Goal: Information Seeking & Learning: Learn about a topic

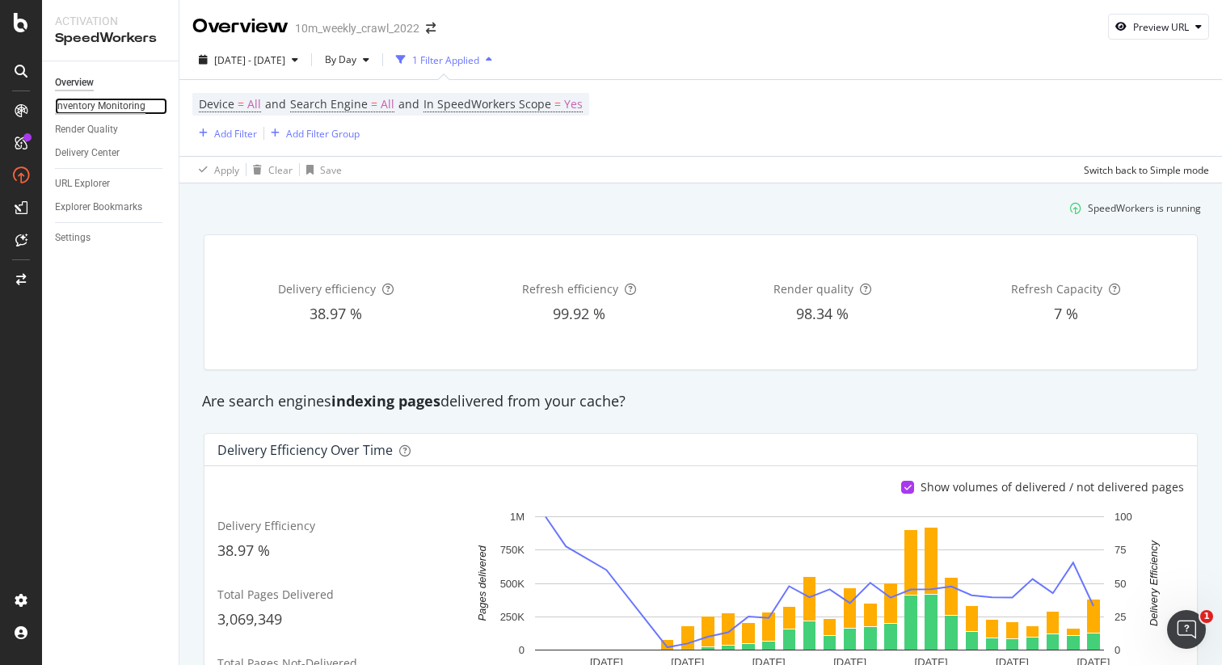
click at [112, 110] on div "Inventory Monitoring" at bounding box center [100, 106] width 91 height 17
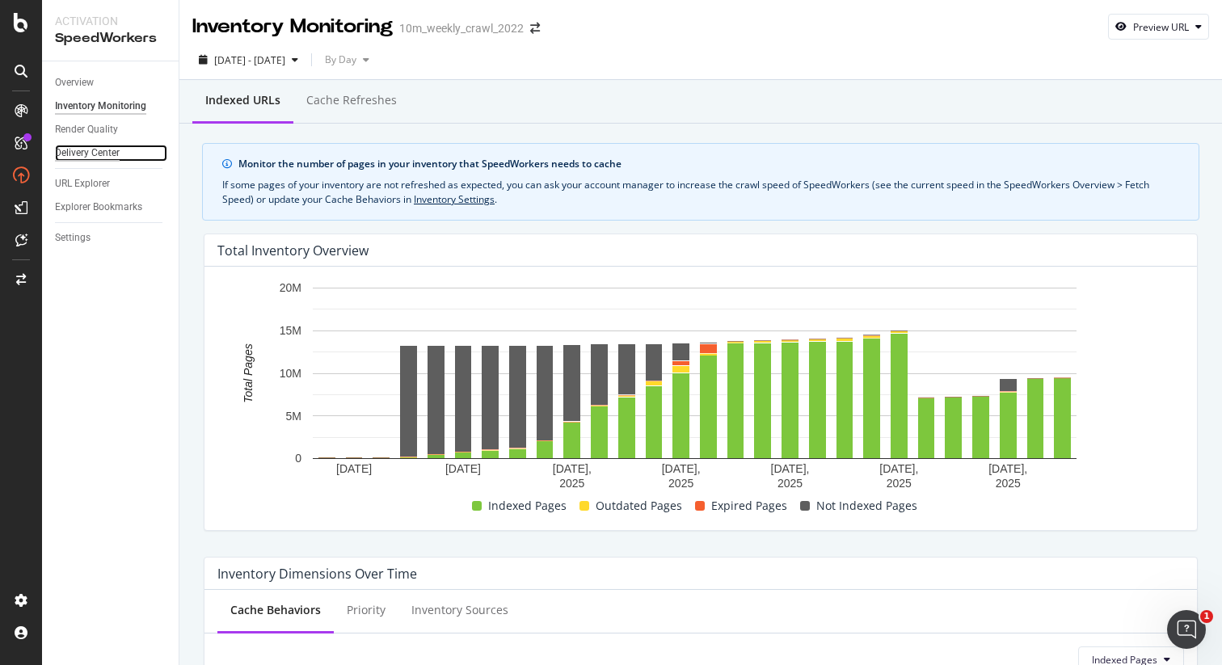
click at [87, 154] on div "Delivery Center" at bounding box center [87, 153] width 65 height 17
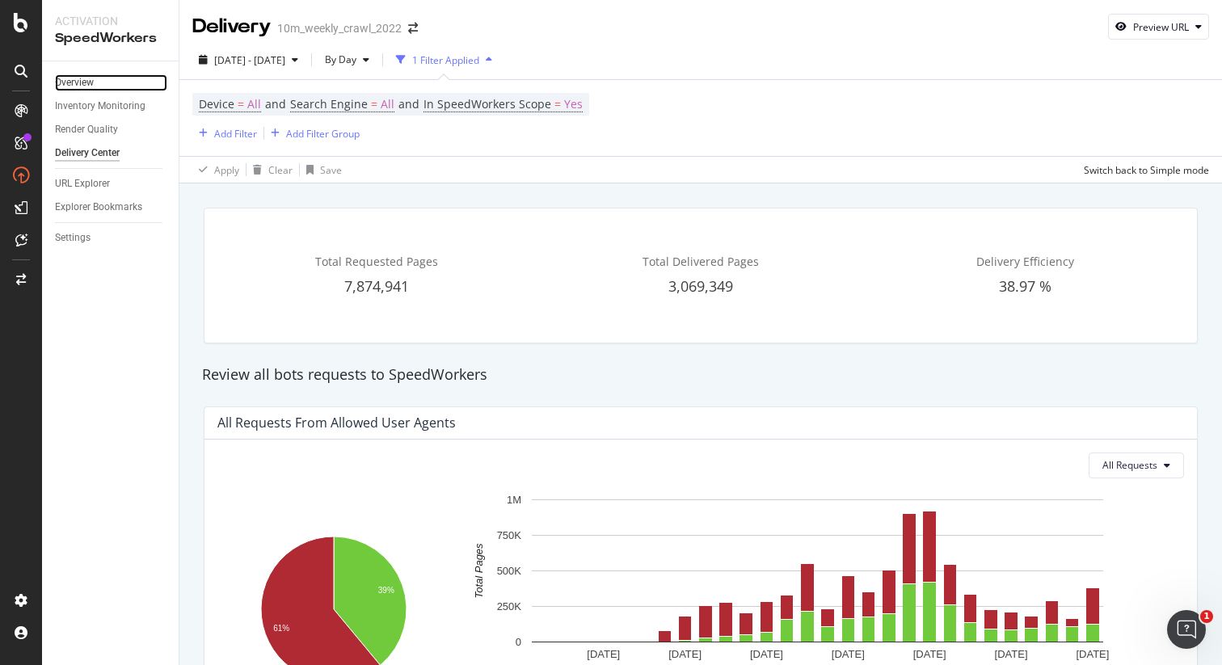
click at [111, 83] on link "Overview" at bounding box center [111, 82] width 112 height 17
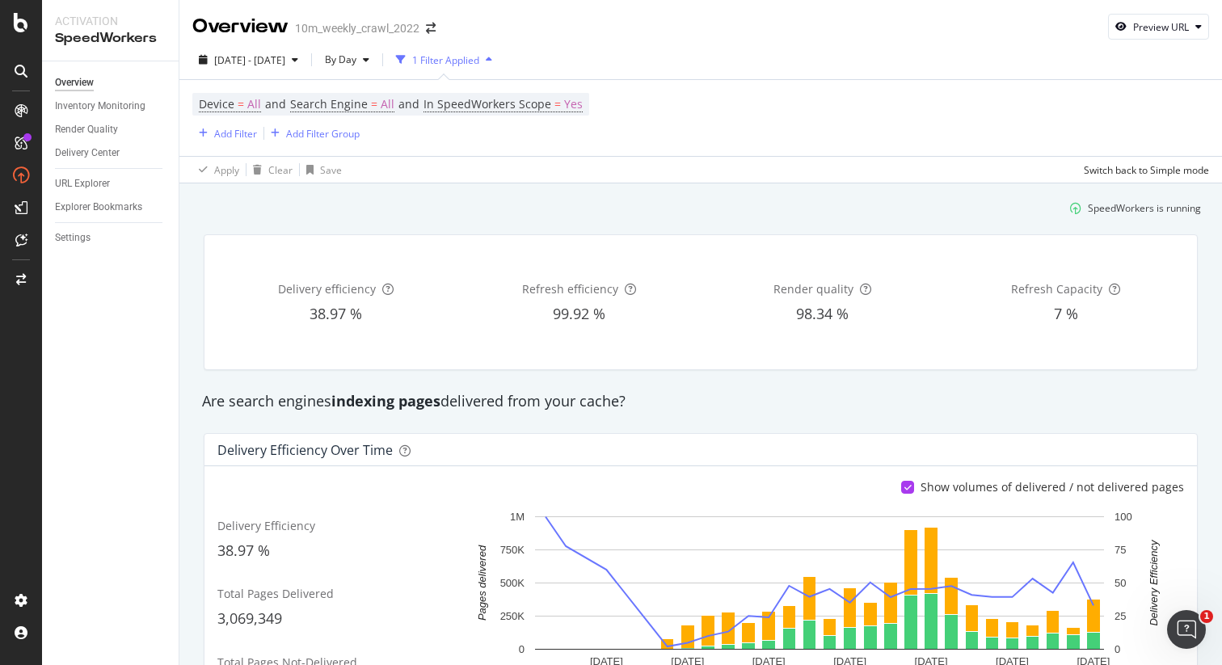
click at [479, 60] on div "1 Filter Applied" at bounding box center [445, 60] width 67 height 14
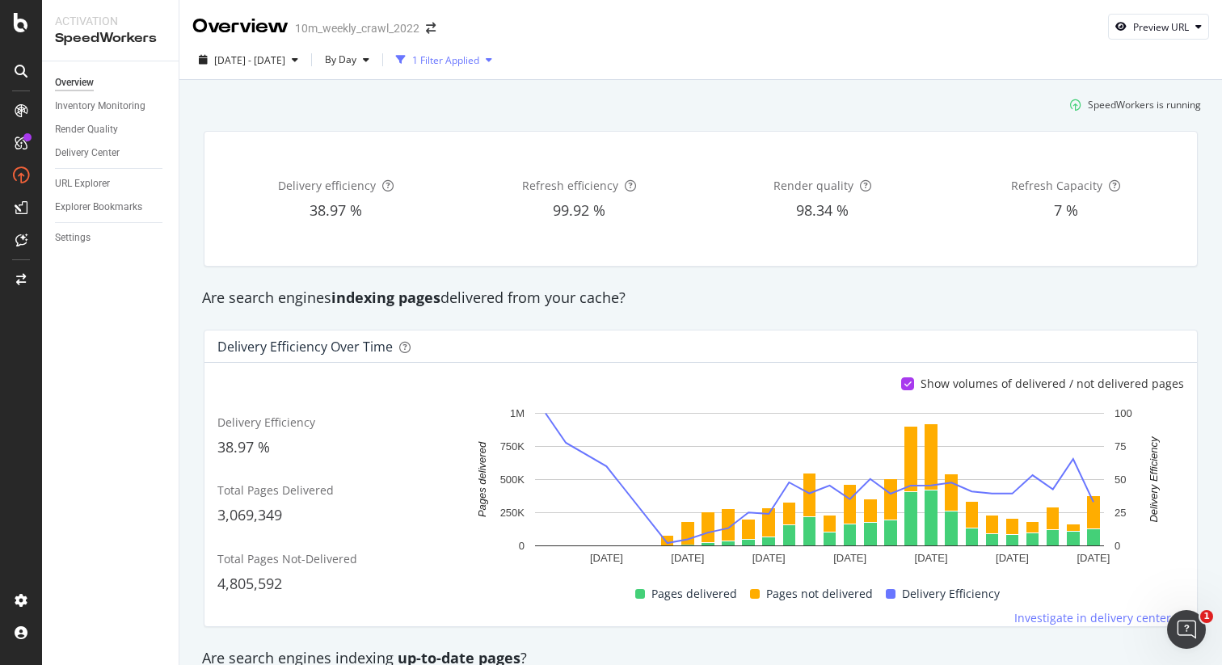
click at [479, 60] on div "1 Filter Applied" at bounding box center [445, 60] width 67 height 14
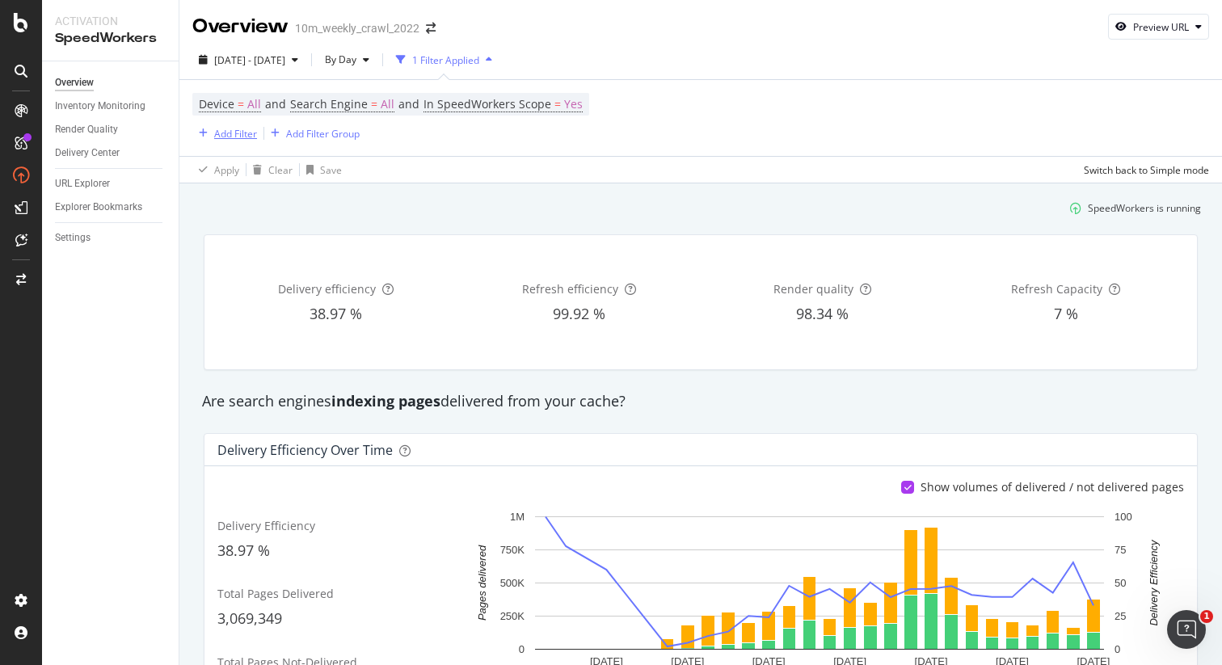
click at [218, 135] on div "Add Filter" at bounding box center [235, 134] width 43 height 14
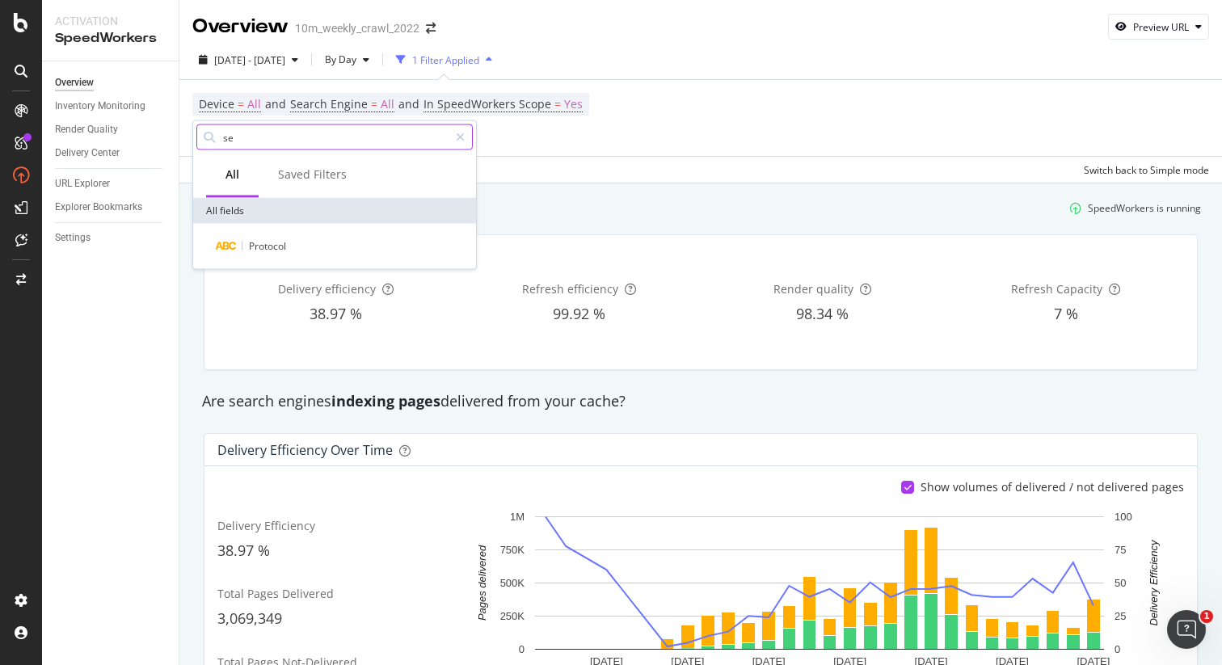
type input "s"
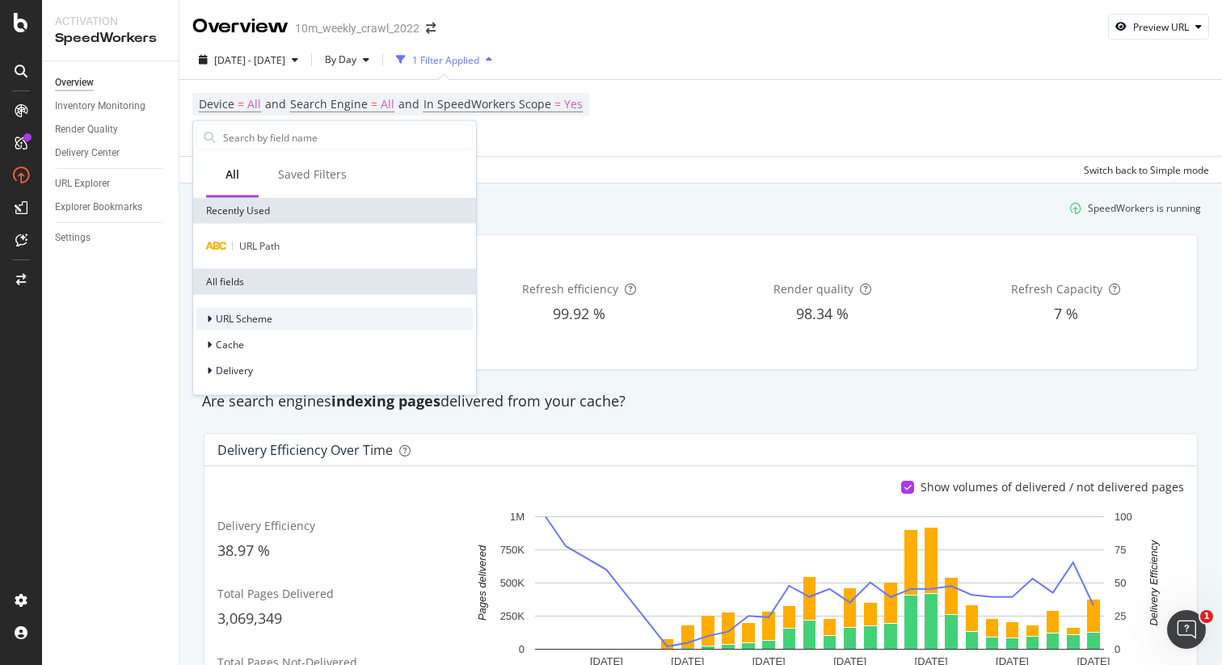
click at [206, 316] on div at bounding box center [211, 319] width 10 height 16
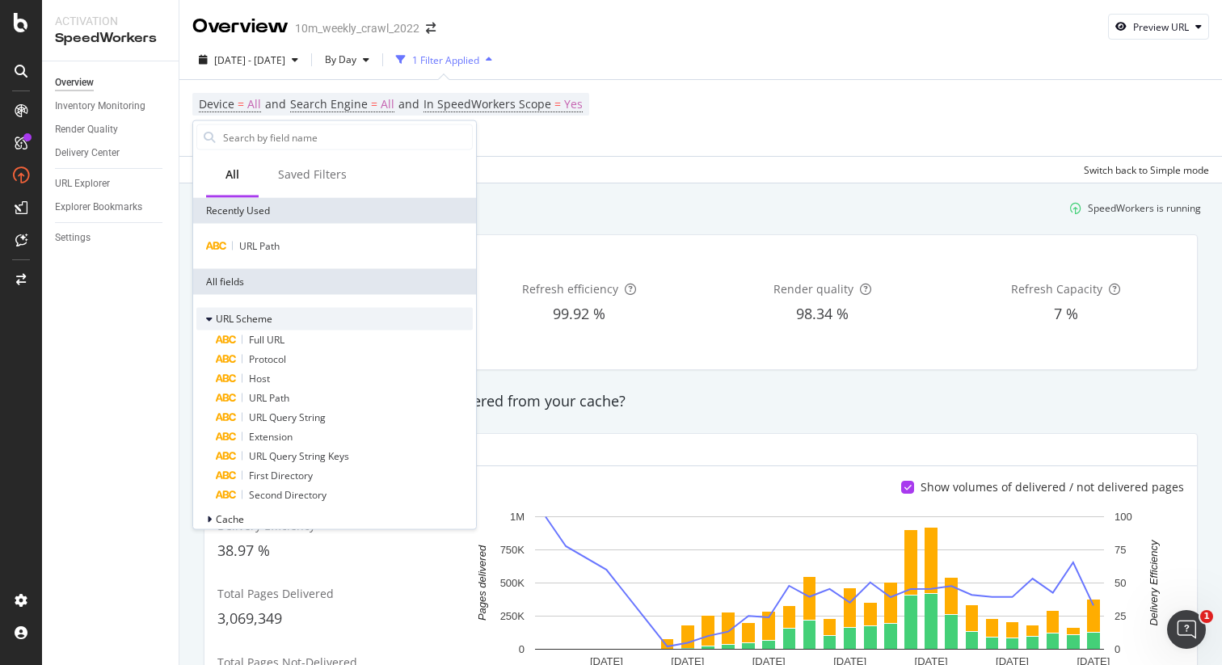
click at [207, 317] on icon at bounding box center [209, 319] width 6 height 10
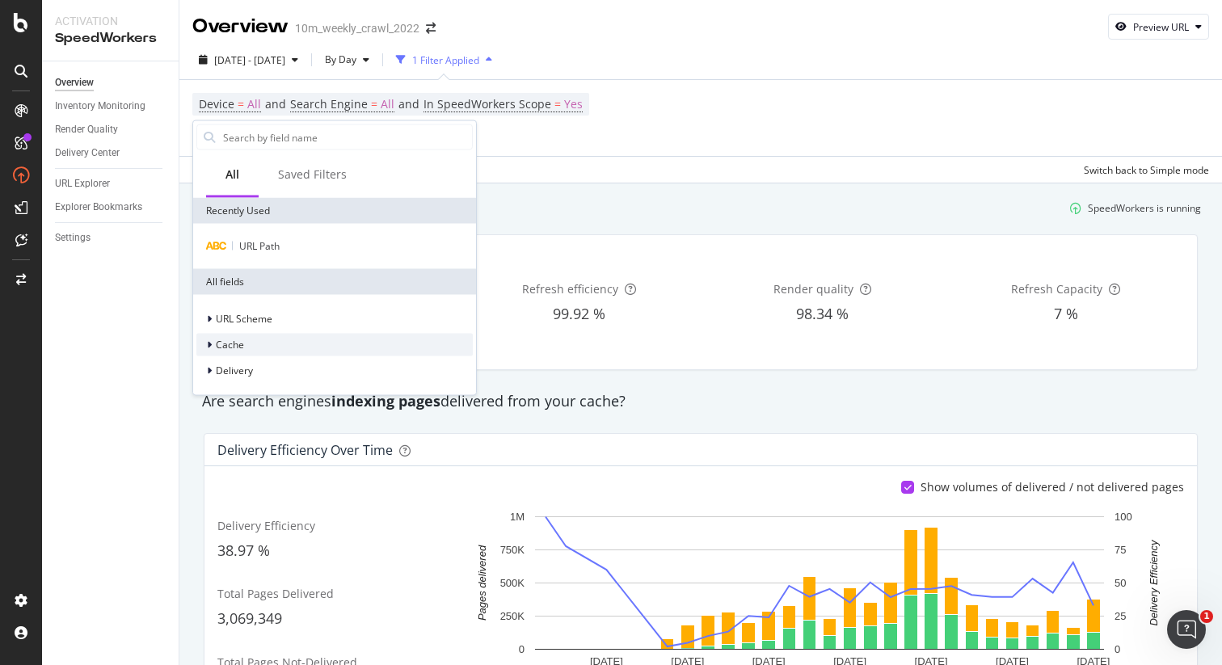
click at [207, 344] on icon at bounding box center [209, 345] width 5 height 10
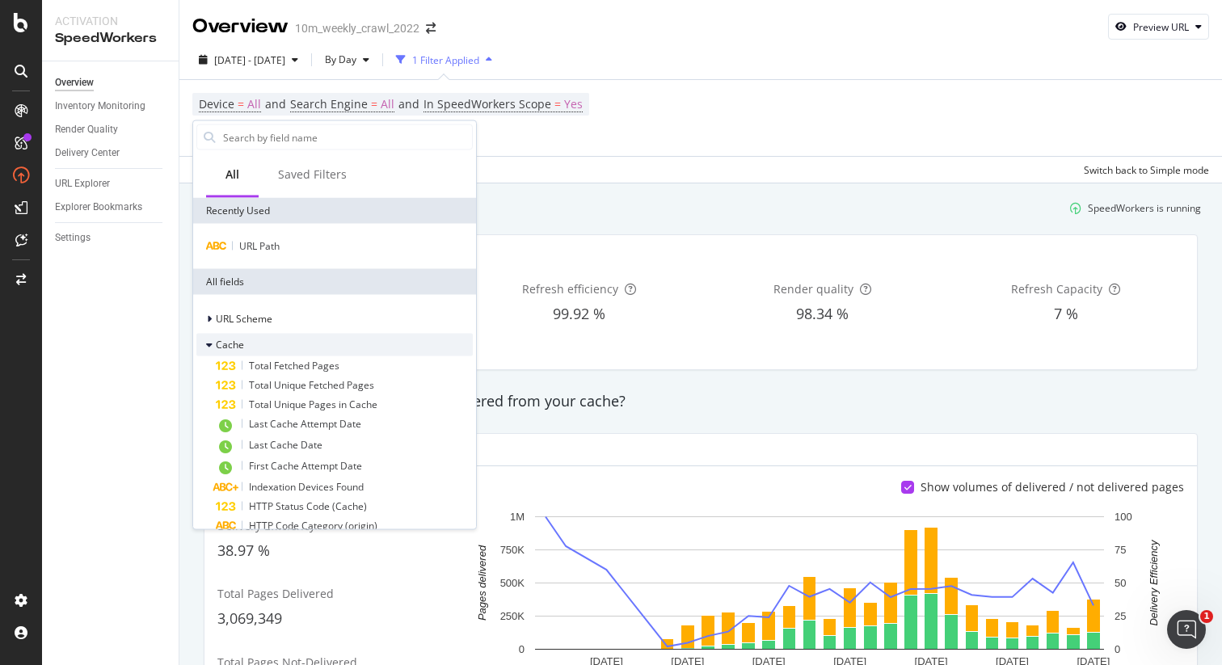
click at [208, 345] on icon at bounding box center [209, 345] width 6 height 10
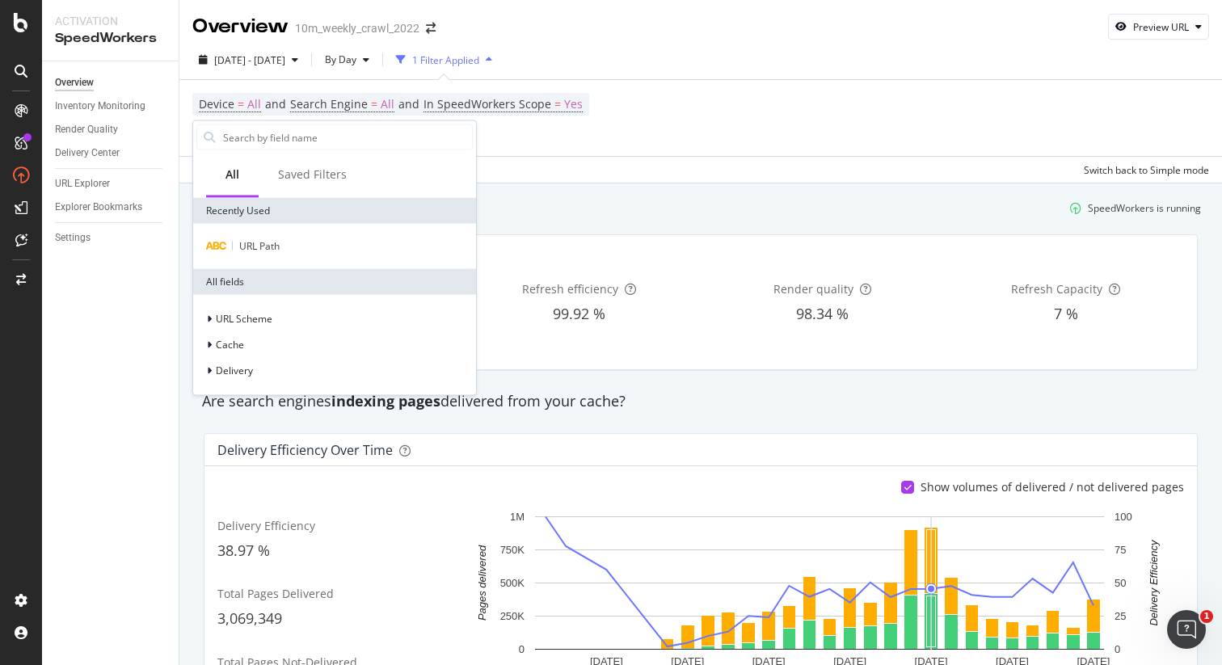
click at [796, 388] on div "Are search engines indexing pages delivered from your cache?" at bounding box center [700, 401] width 1013 height 37
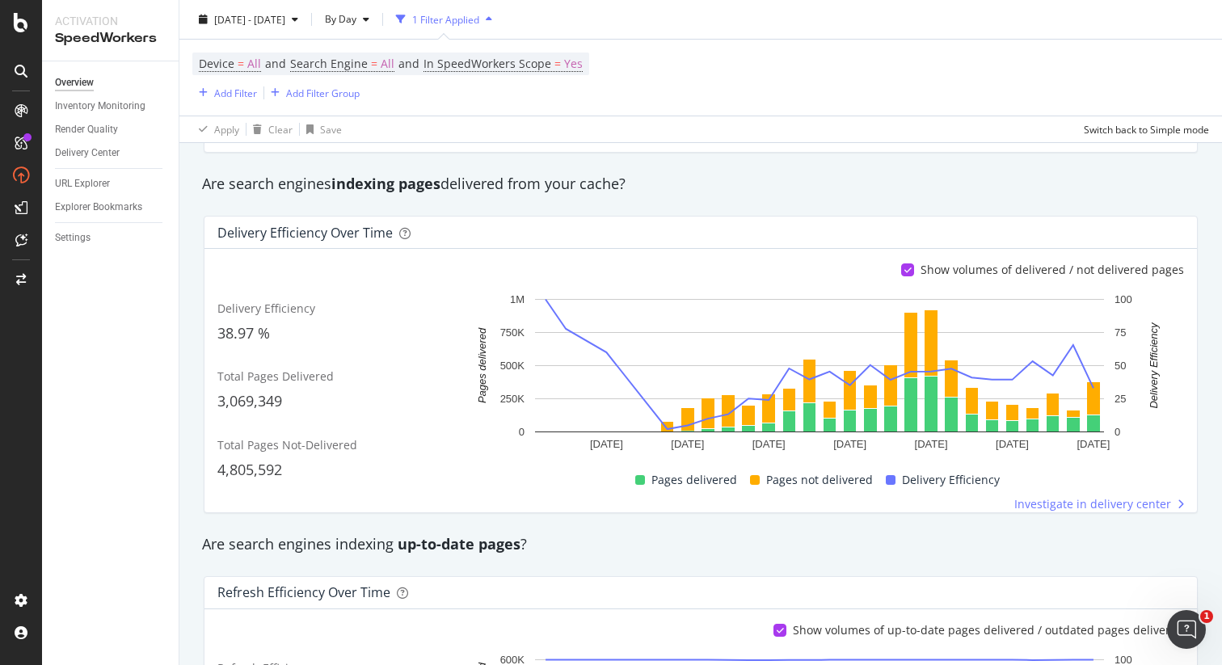
scroll to position [252, 0]
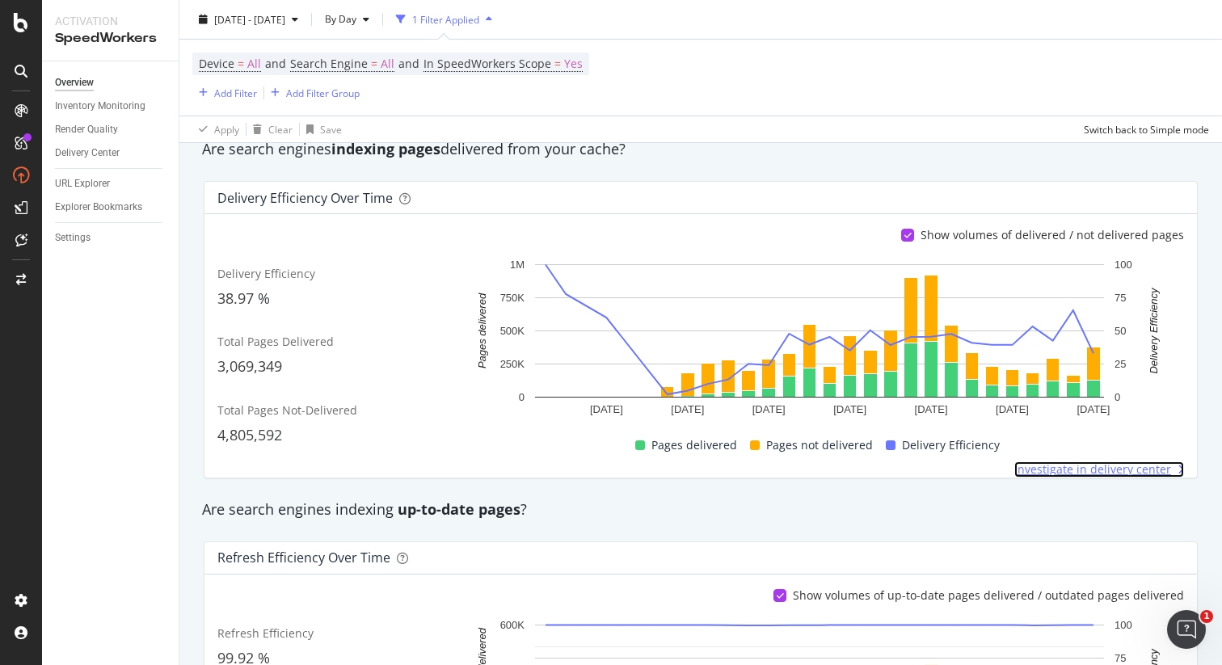
click at [1068, 470] on span "Investigate in delivery center" at bounding box center [1092, 469] width 157 height 16
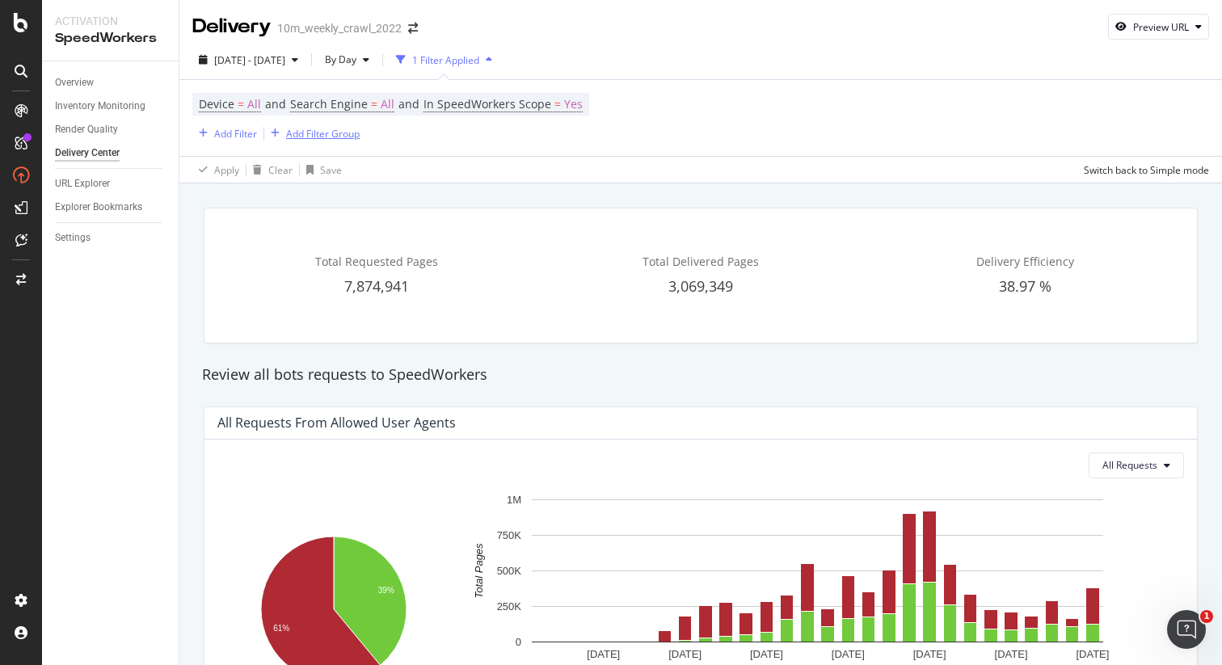
click at [318, 133] on div "Add Filter Group" at bounding box center [323, 134] width 74 height 14
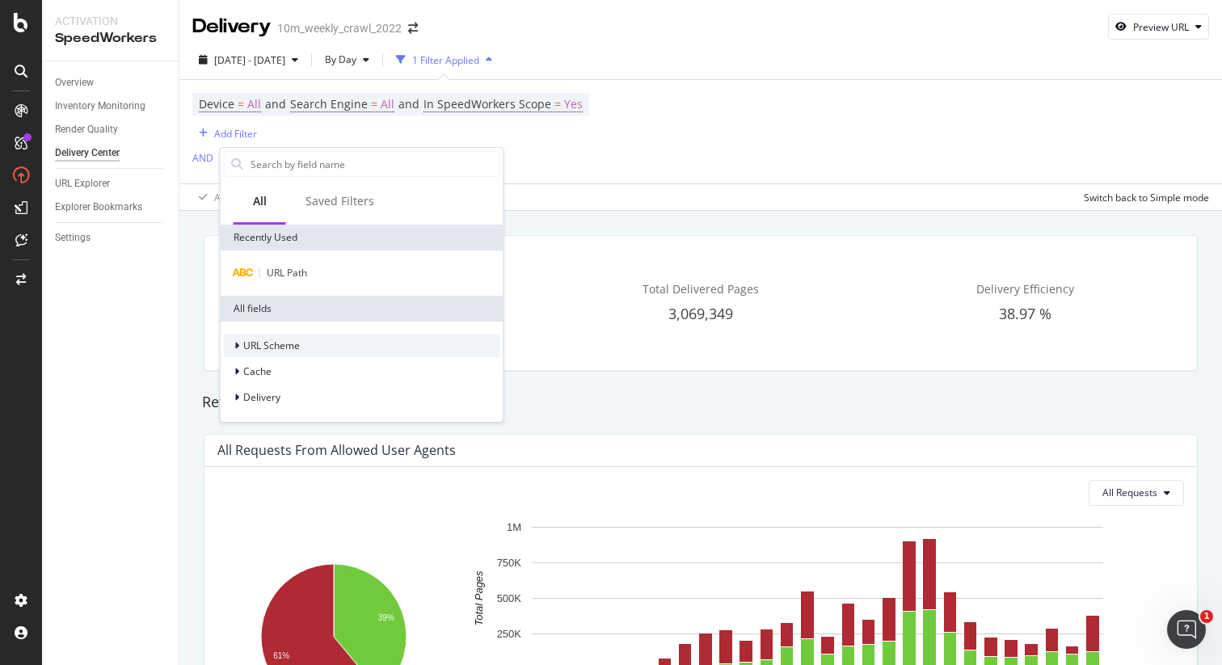
click at [234, 346] on icon at bounding box center [236, 346] width 5 height 10
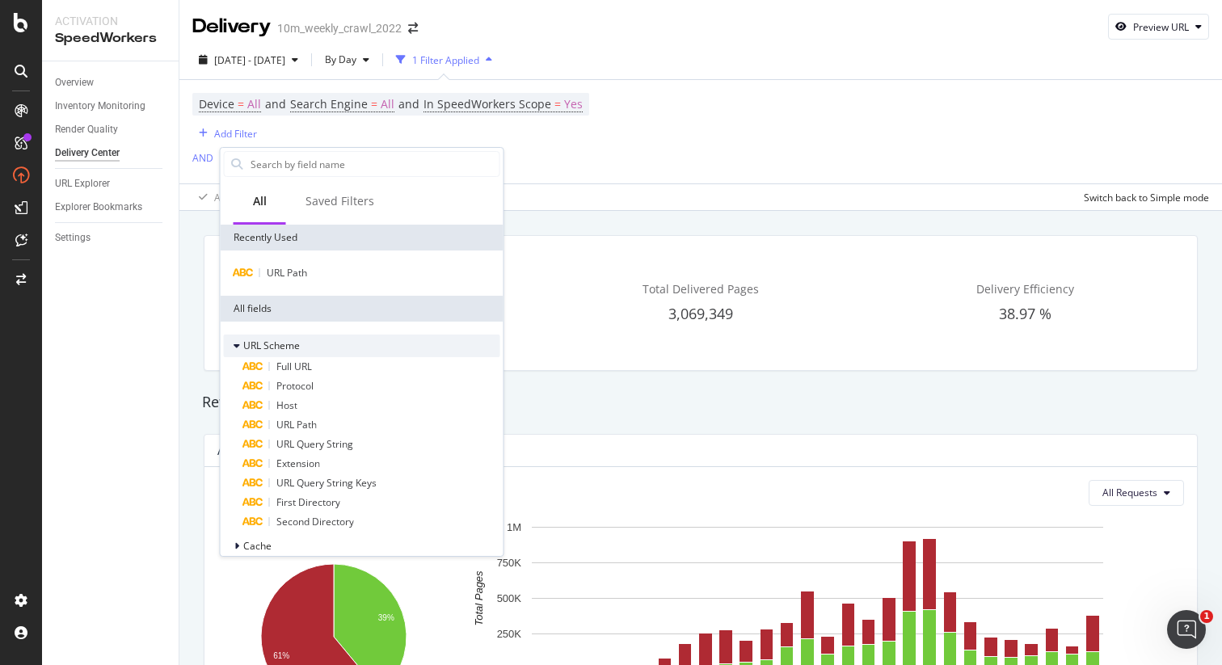
click at [234, 346] on icon at bounding box center [237, 346] width 6 height 10
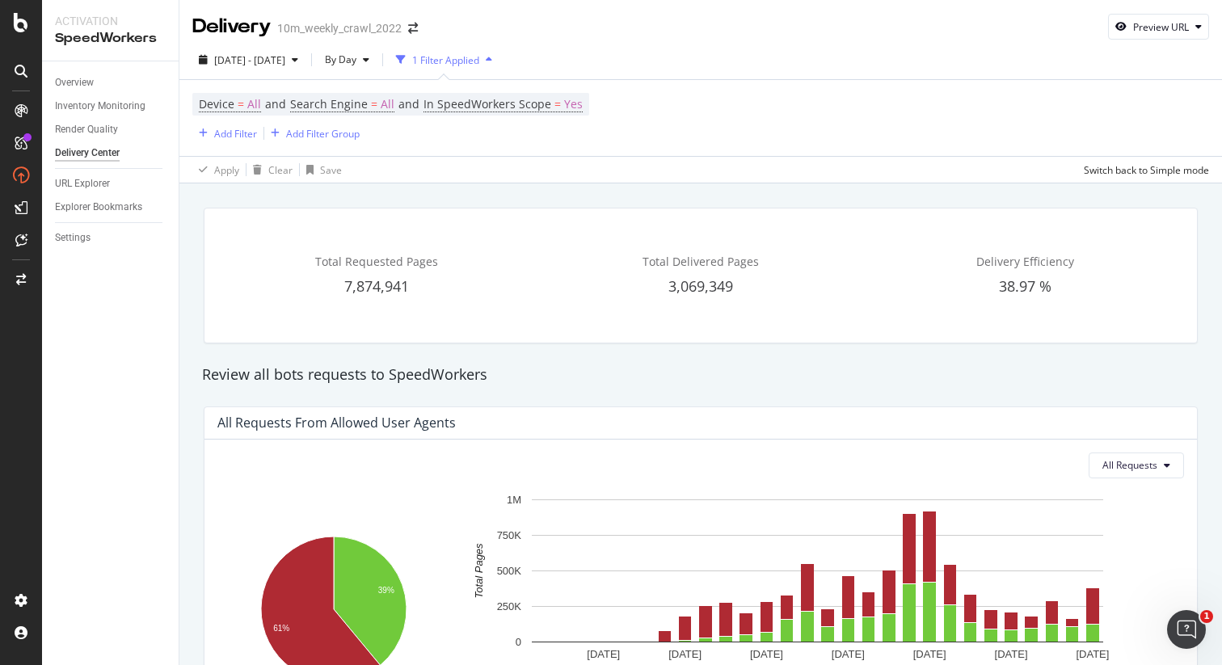
click at [585, 186] on div "Delivery 10m_weekly_crawl_2022 Preview URL [DATE] - [DATE] By Day 1 Filter Appl…" at bounding box center [700, 332] width 1042 height 665
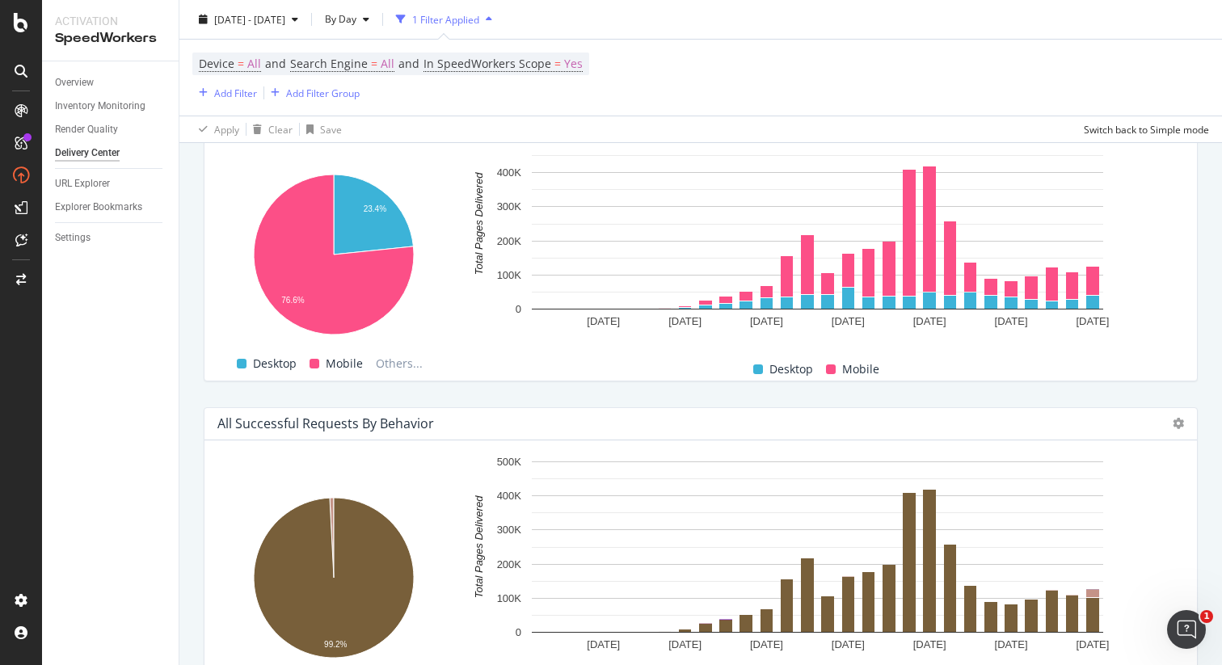
scroll to position [1137, 0]
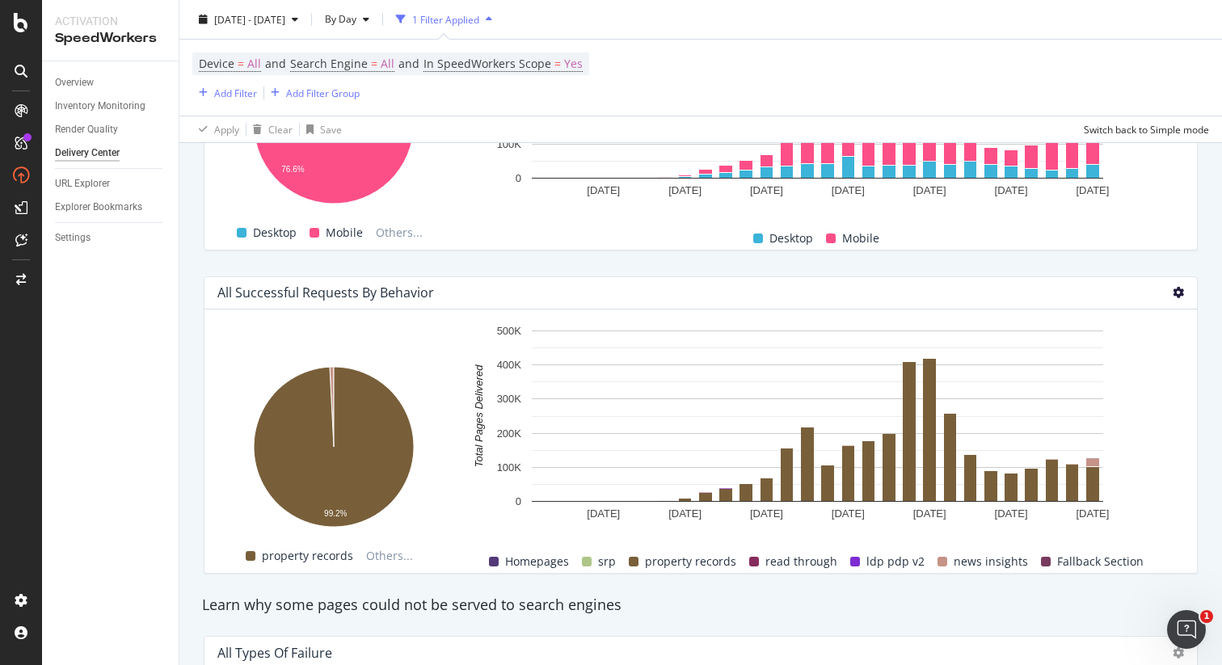
click at [1173, 291] on icon at bounding box center [1178, 292] width 11 height 11
click at [1174, 368] on div "Hold CMD (⌘) while clicking to filter the report. 99.2% Behavior Total Pages De…" at bounding box center [700, 441] width 992 height 263
click at [1173, 296] on icon at bounding box center [1178, 292] width 11 height 11
click at [1127, 314] on span "Table" at bounding box center [1115, 308] width 64 height 15
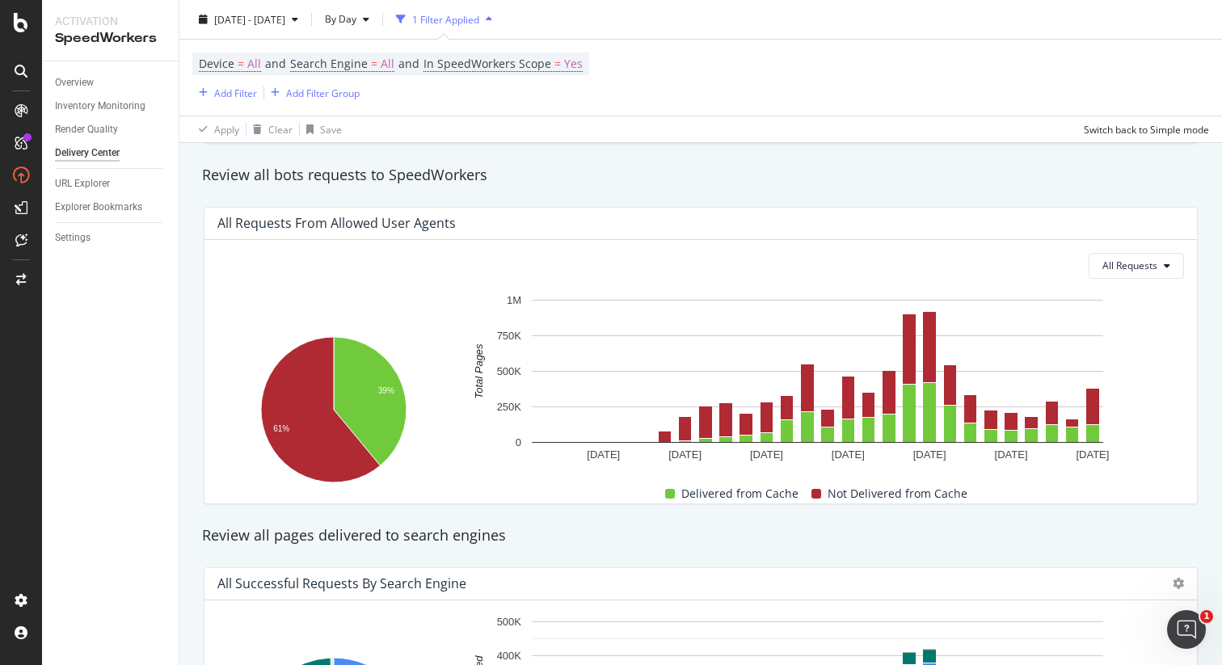
scroll to position [0, 0]
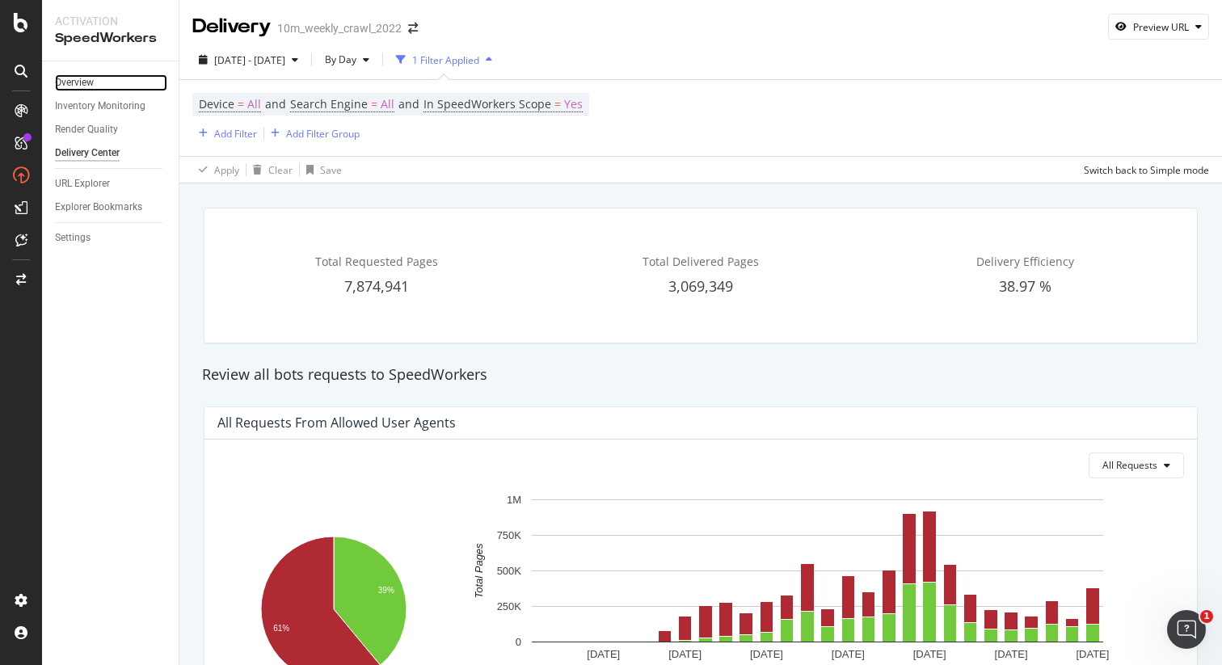
click at [98, 79] on link "Overview" at bounding box center [111, 82] width 112 height 17
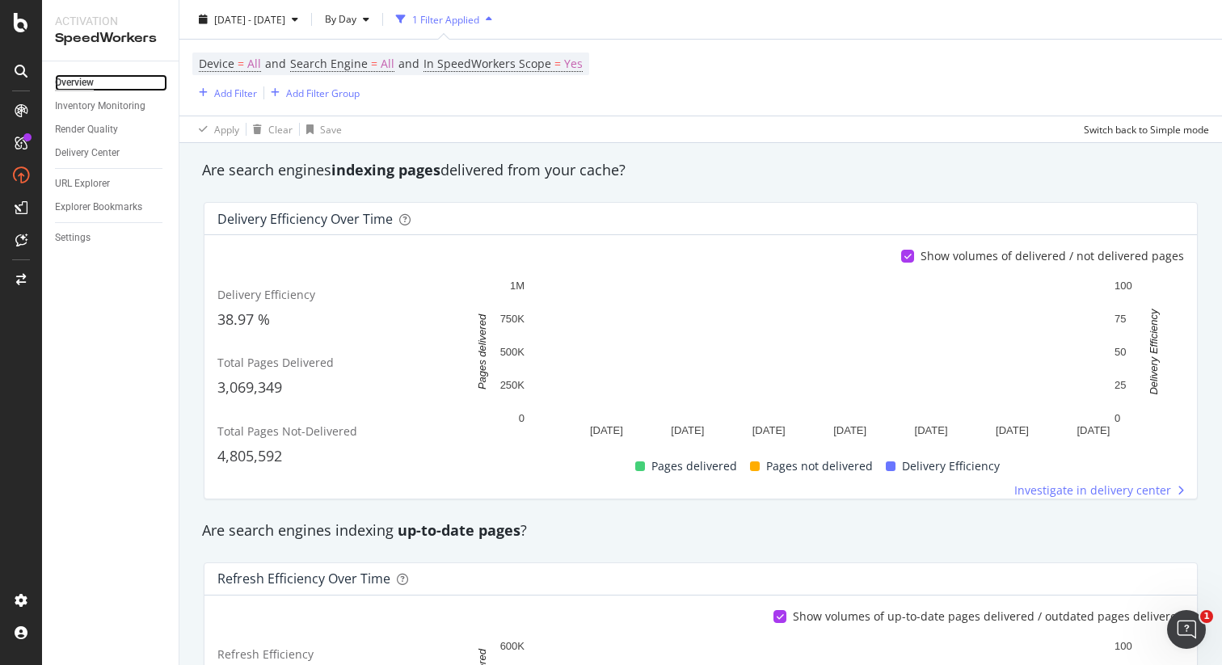
scroll to position [251, 0]
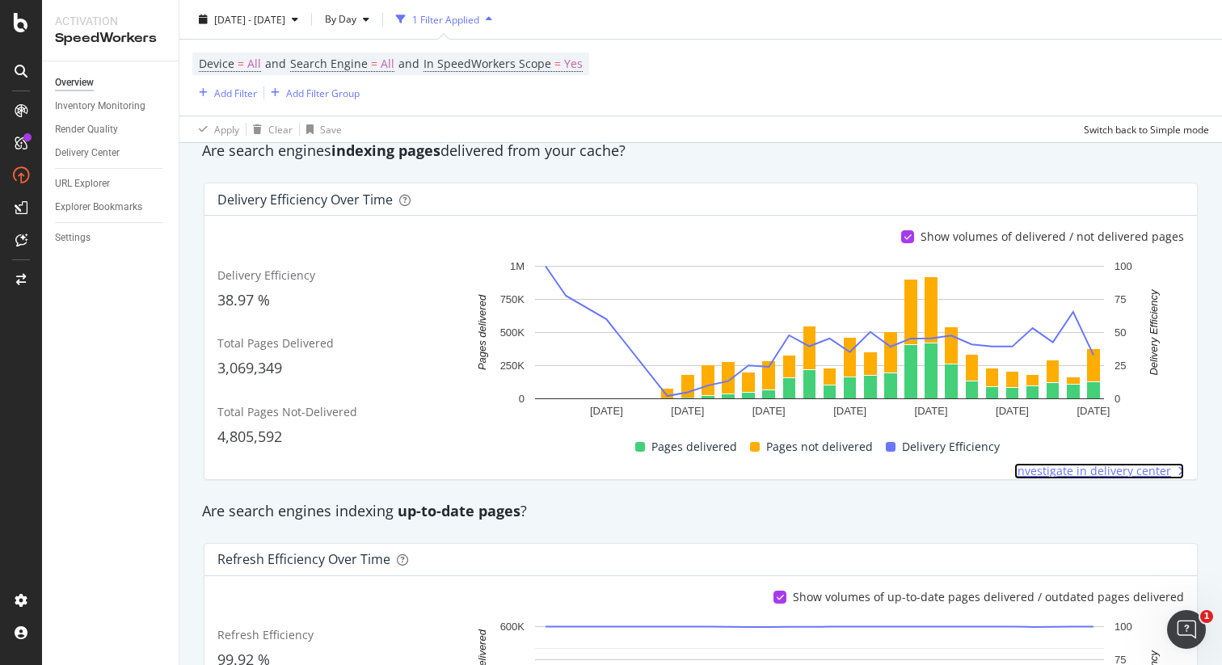
click at [1075, 470] on span "Investigate in delivery center" at bounding box center [1092, 471] width 157 height 16
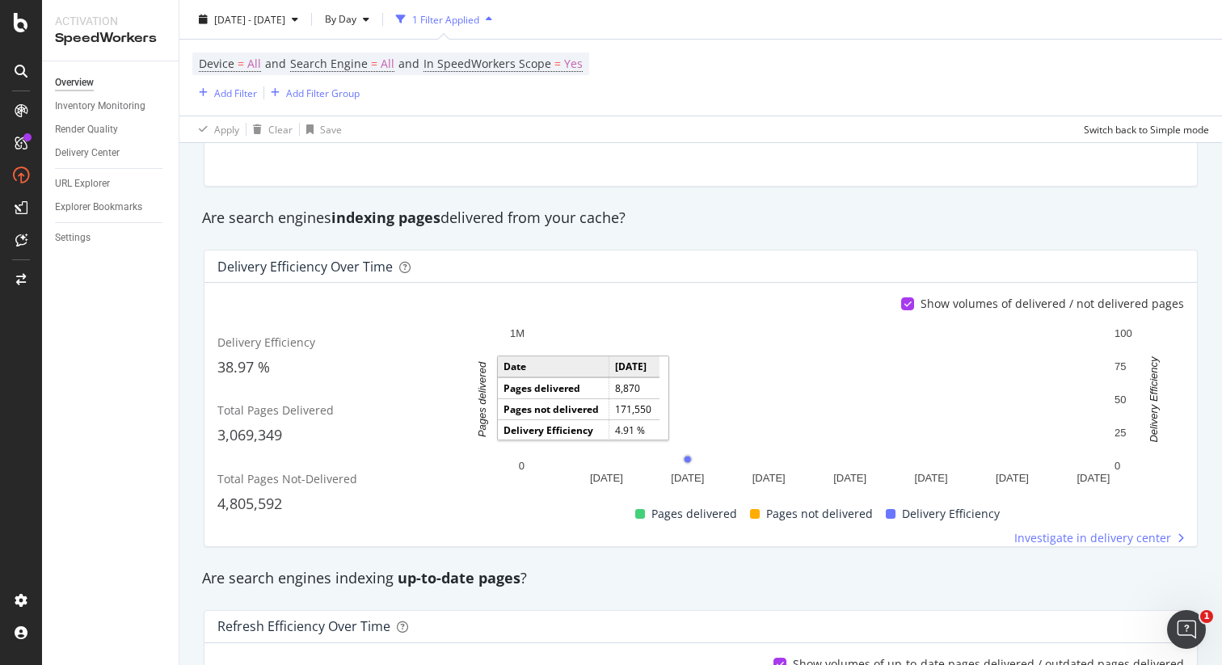
scroll to position [187, 0]
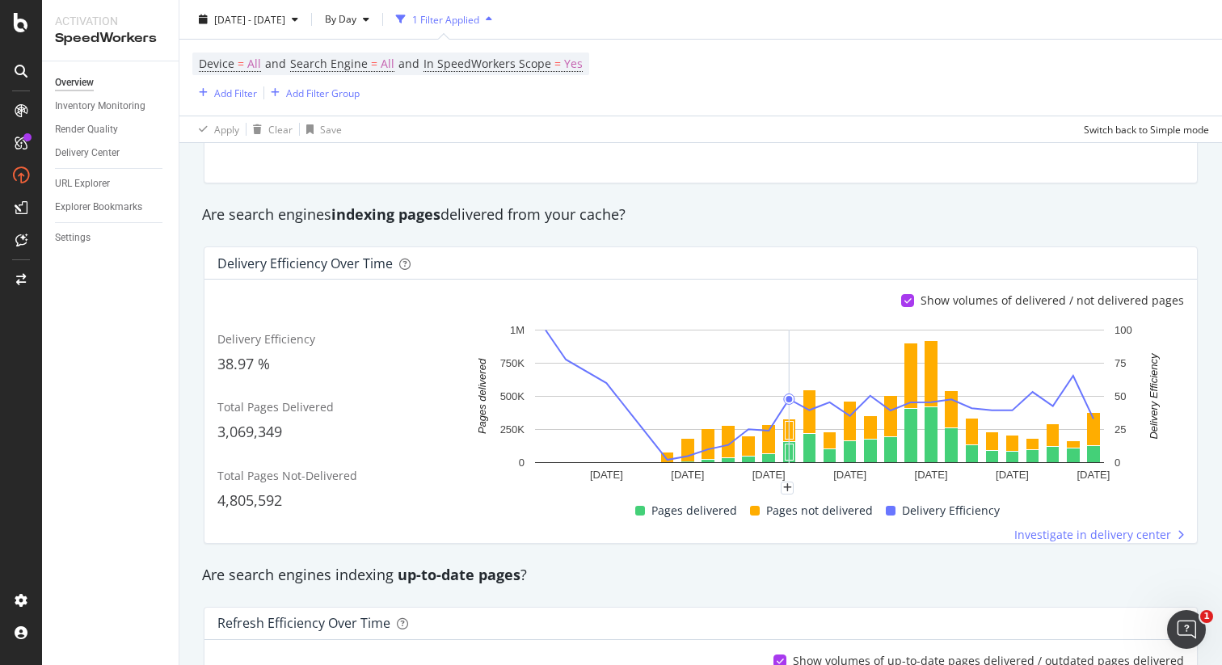
click at [750, 512] on span at bounding box center [755, 511] width 10 height 10
click at [1068, 532] on span "Investigate in delivery center" at bounding box center [1092, 535] width 157 height 16
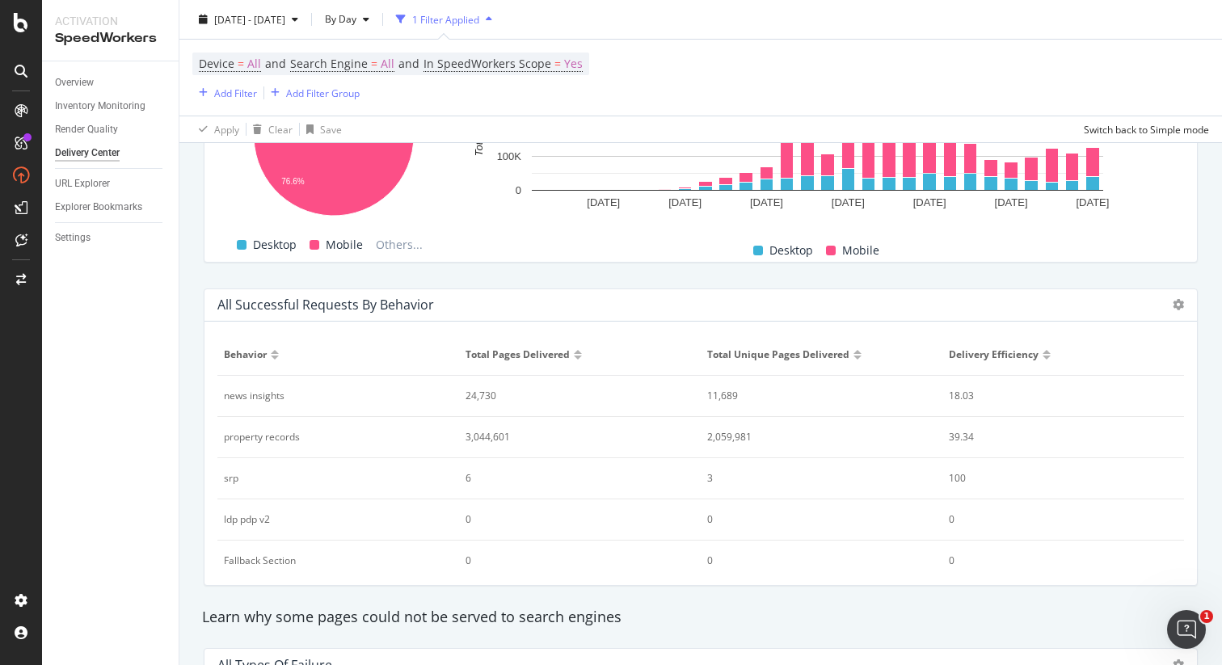
scroll to position [1127, 0]
click at [1173, 298] on icon at bounding box center [1178, 302] width 11 height 11
click at [1101, 289] on span "Bar (by Value)" at bounding box center [1115, 288] width 63 height 15
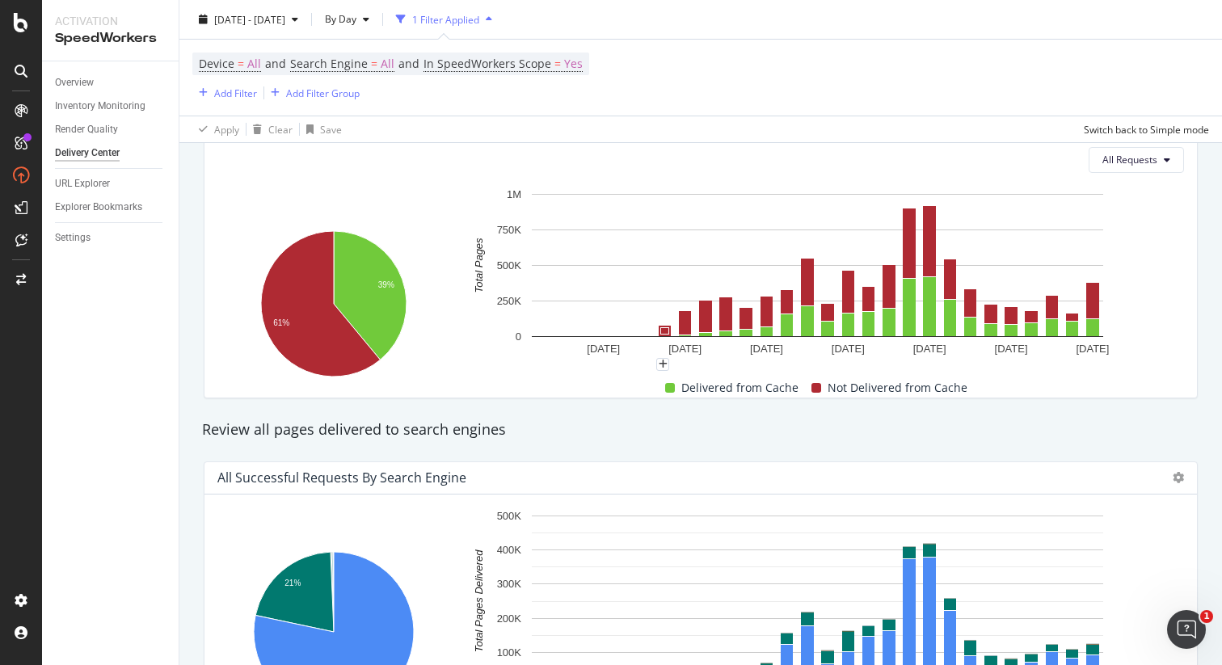
scroll to position [0, 0]
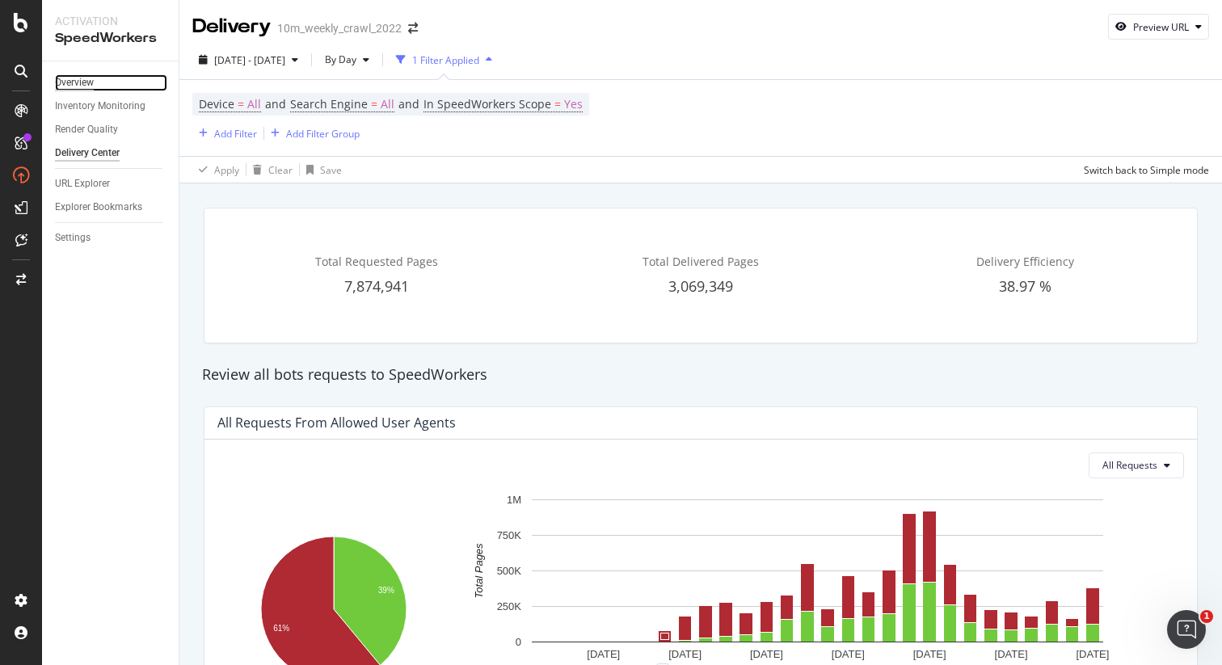
click at [81, 83] on div "Overview" at bounding box center [74, 82] width 39 height 17
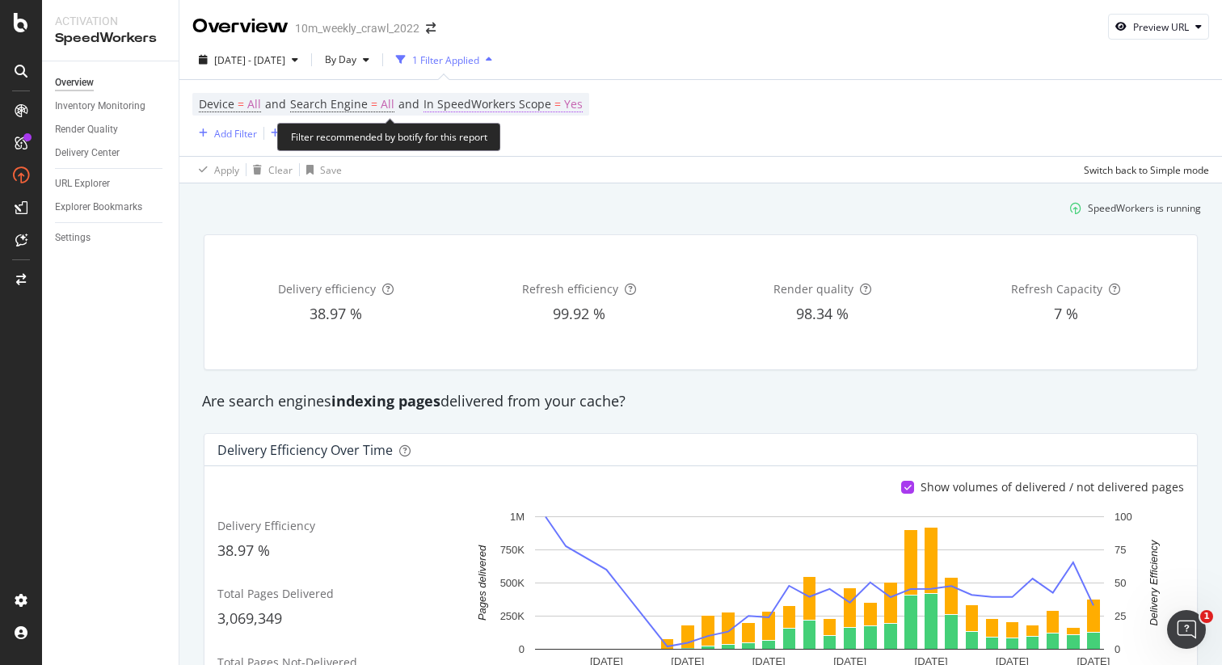
click at [550, 110] on span "In SpeedWorkers Scope" at bounding box center [487, 103] width 128 height 15
click at [682, 120] on div "Device = All and Search Engine = All and In SpeedWorkers Scope = Yes Add Filter…" at bounding box center [700, 118] width 1017 height 76
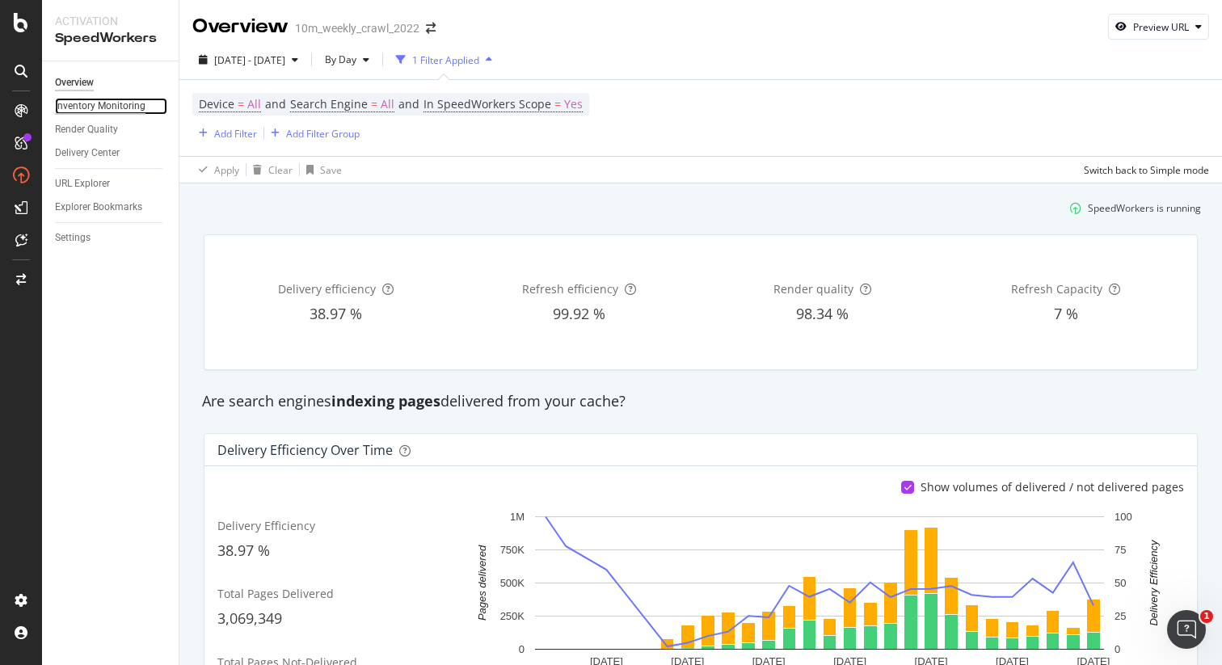
click at [107, 108] on div "Inventory Monitoring" at bounding box center [100, 106] width 91 height 17
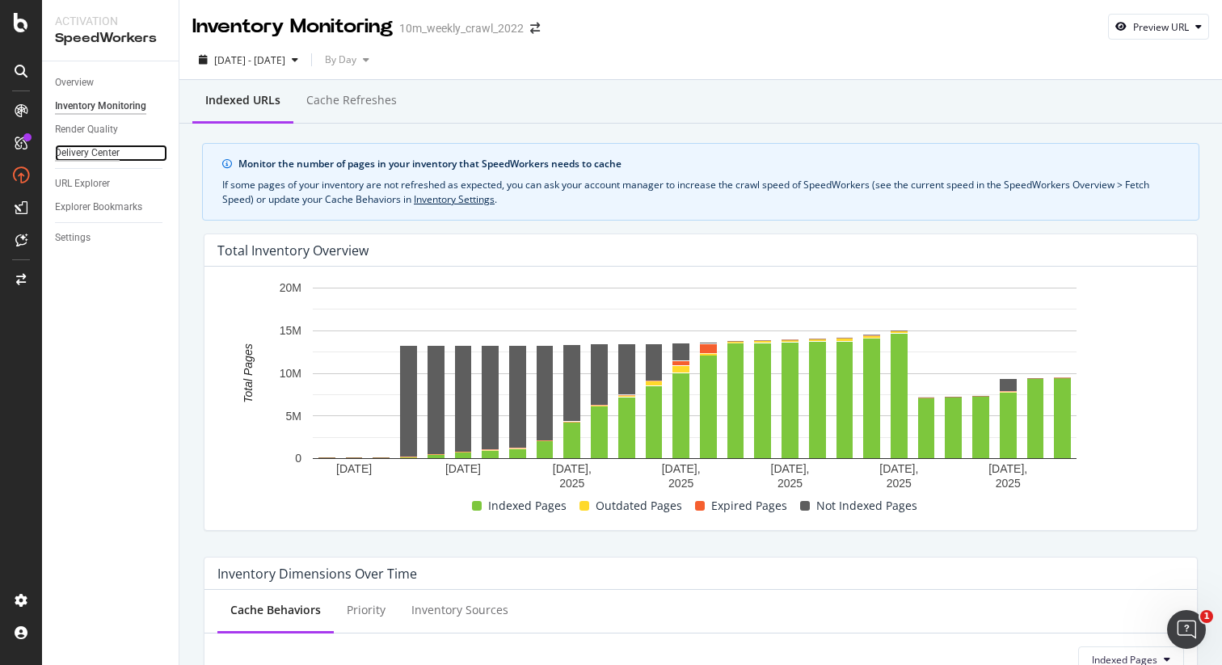
click at [93, 156] on div "Delivery Center" at bounding box center [87, 153] width 65 height 17
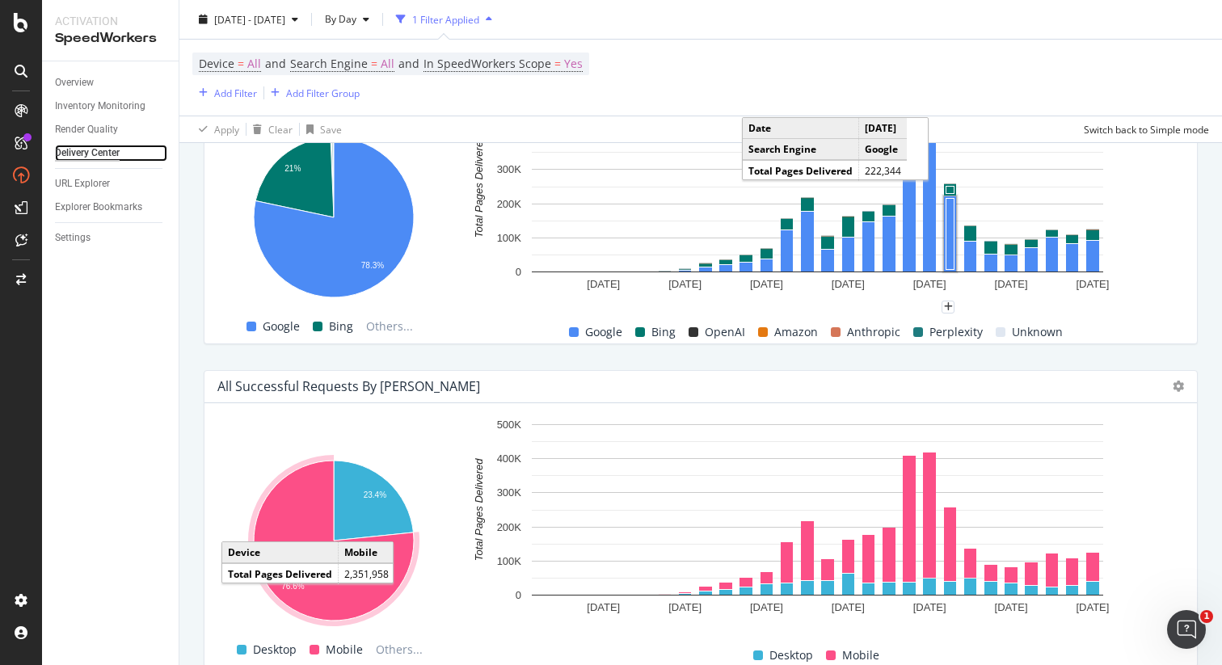
scroll to position [381, 0]
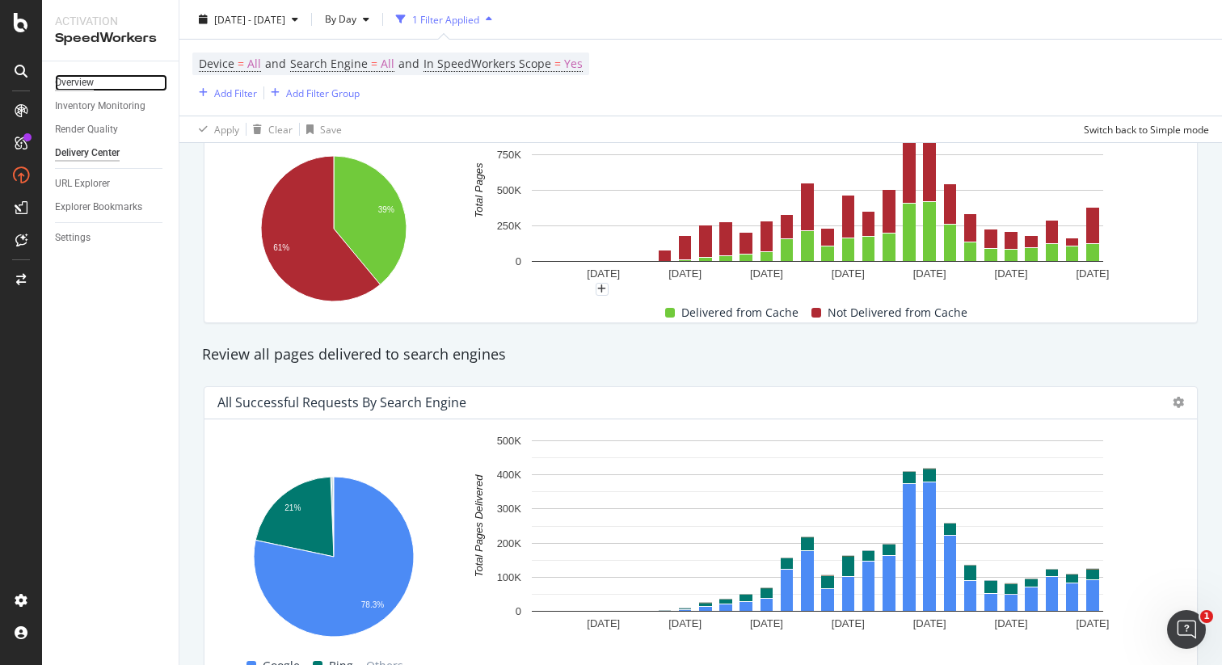
drag, startPoint x: 69, startPoint y: 83, endPoint x: 87, endPoint y: 88, distance: 18.4
click at [69, 83] on div "Overview" at bounding box center [74, 82] width 39 height 17
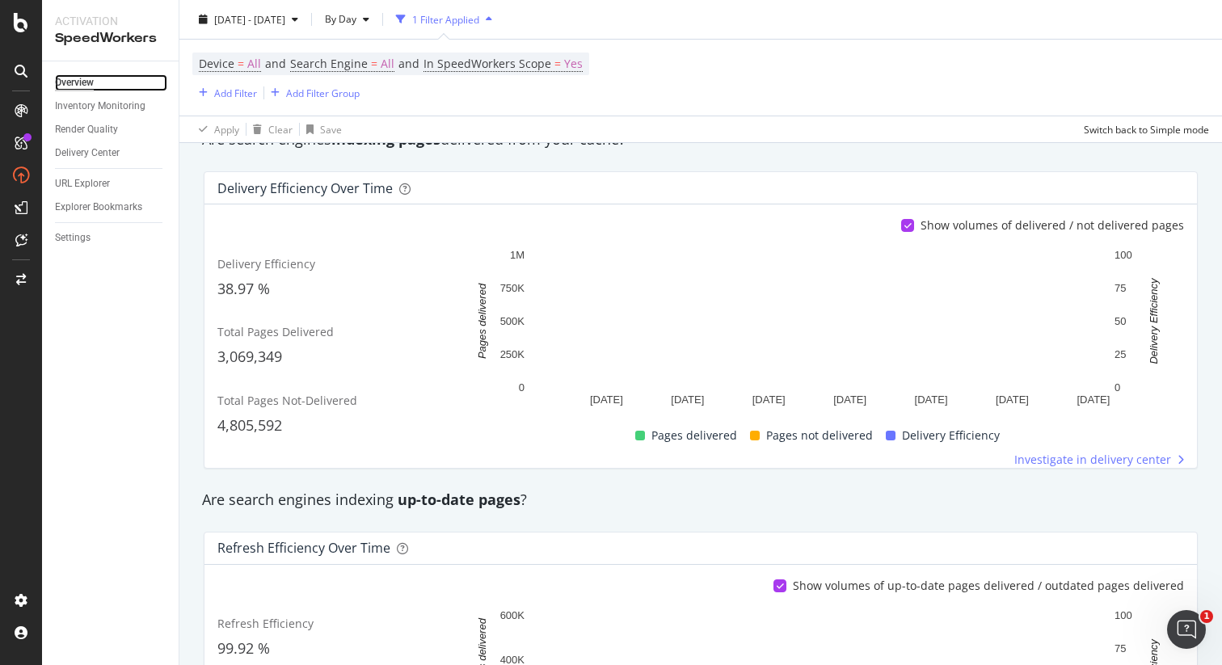
scroll to position [252, 0]
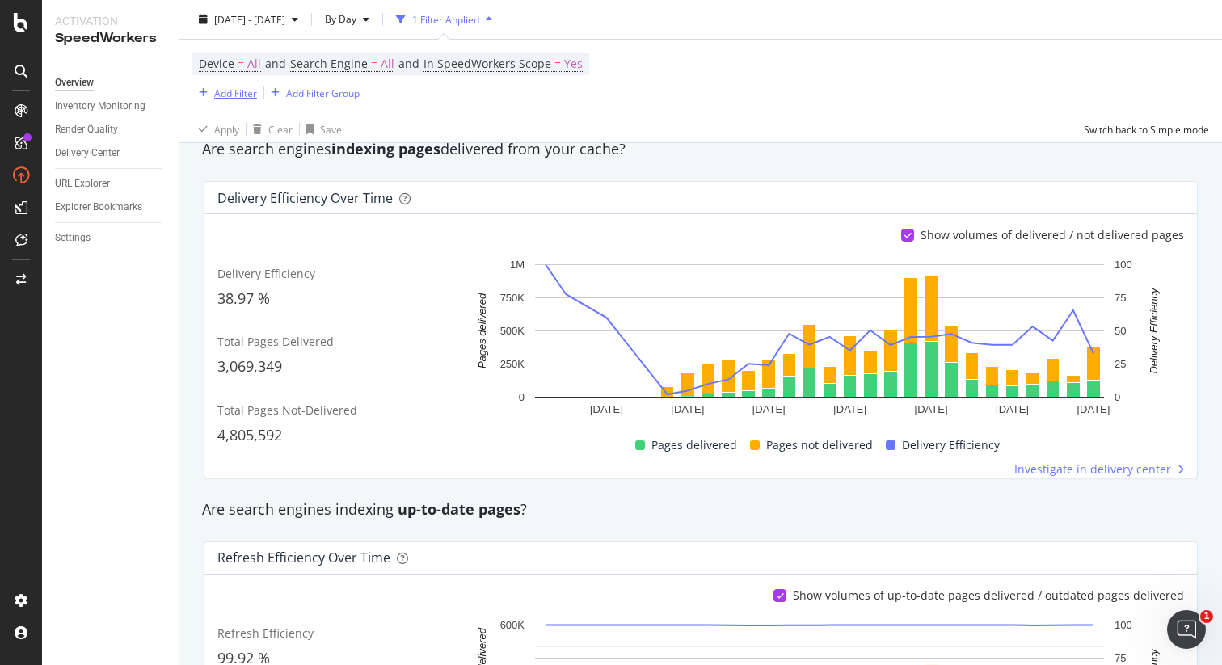
click at [234, 97] on div "Add Filter" at bounding box center [235, 93] width 43 height 14
click at [727, 130] on div "Apply Clear Save Switch back to Simple mode" at bounding box center [700, 129] width 1042 height 27
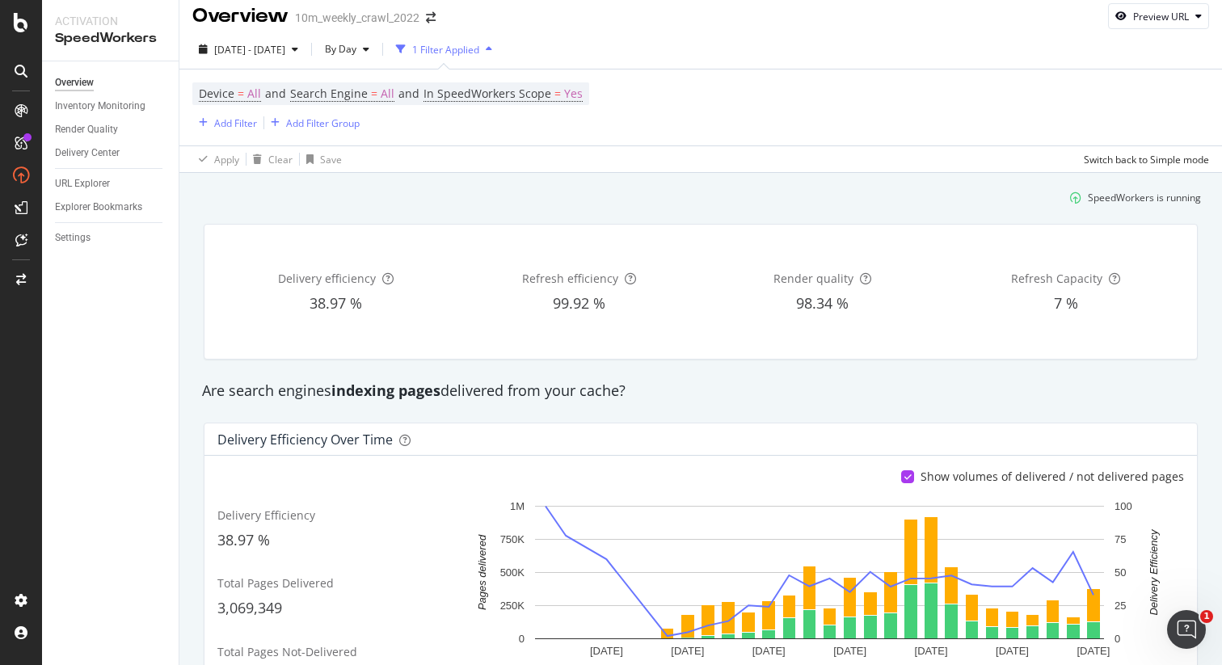
scroll to position [0, 0]
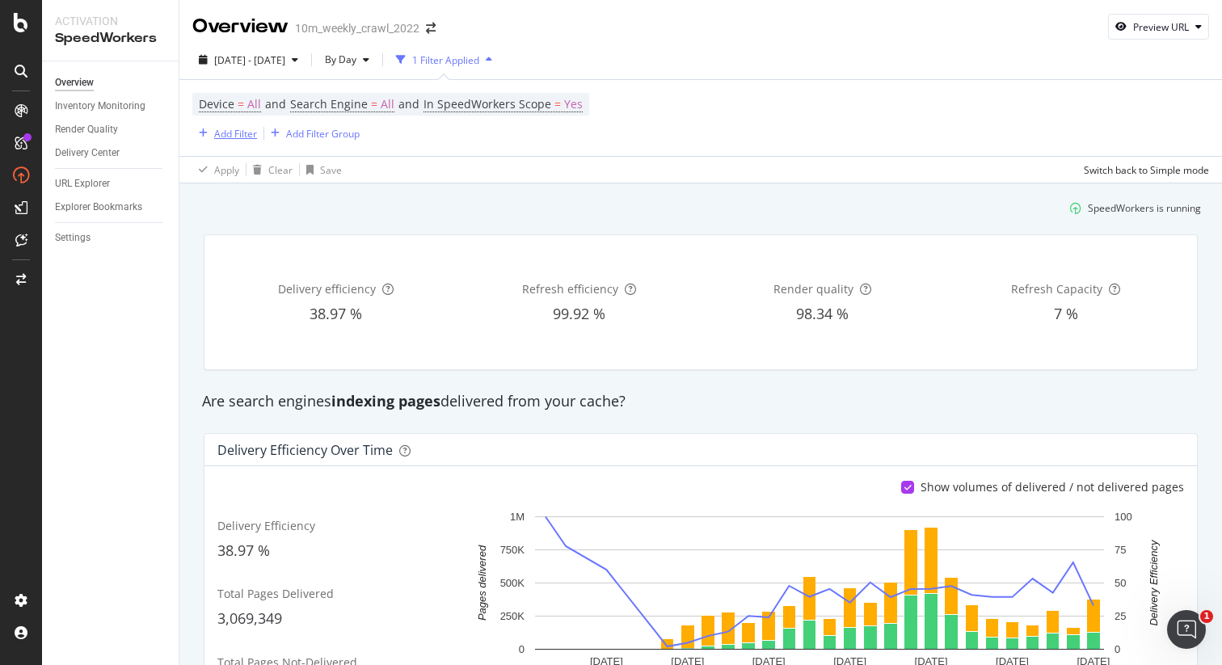
click at [225, 135] on div "Add Filter" at bounding box center [235, 134] width 43 height 14
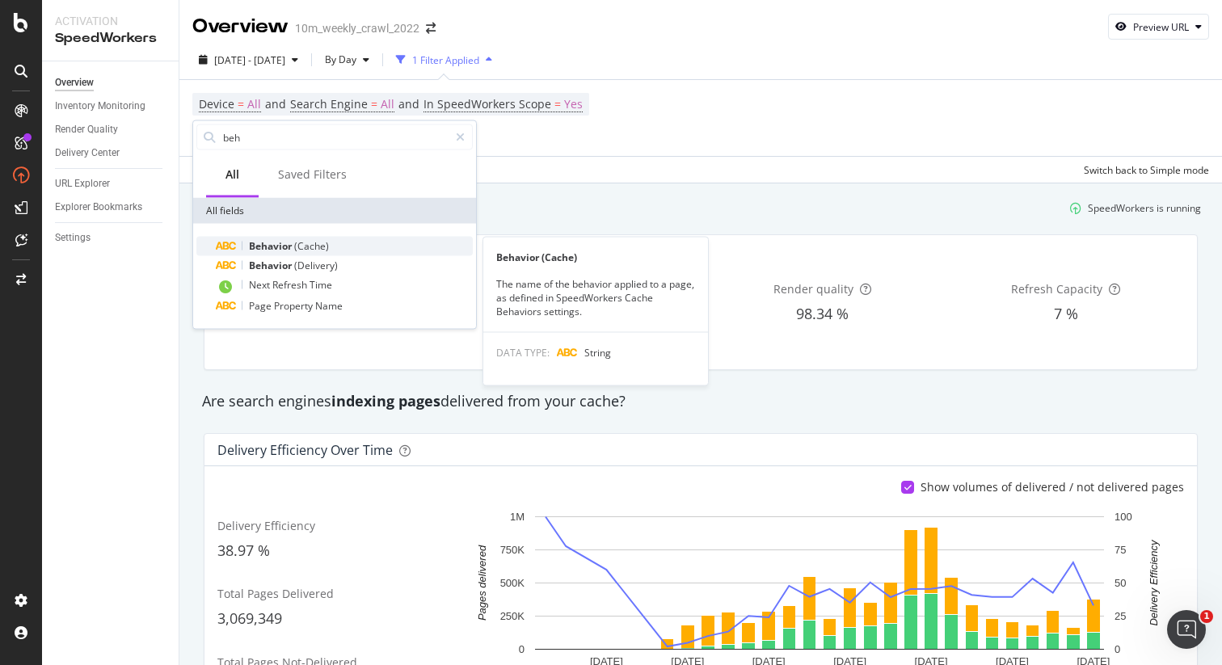
type input "beh"
click at [347, 243] on div "Behavior (Cache)" at bounding box center [344, 246] width 257 height 19
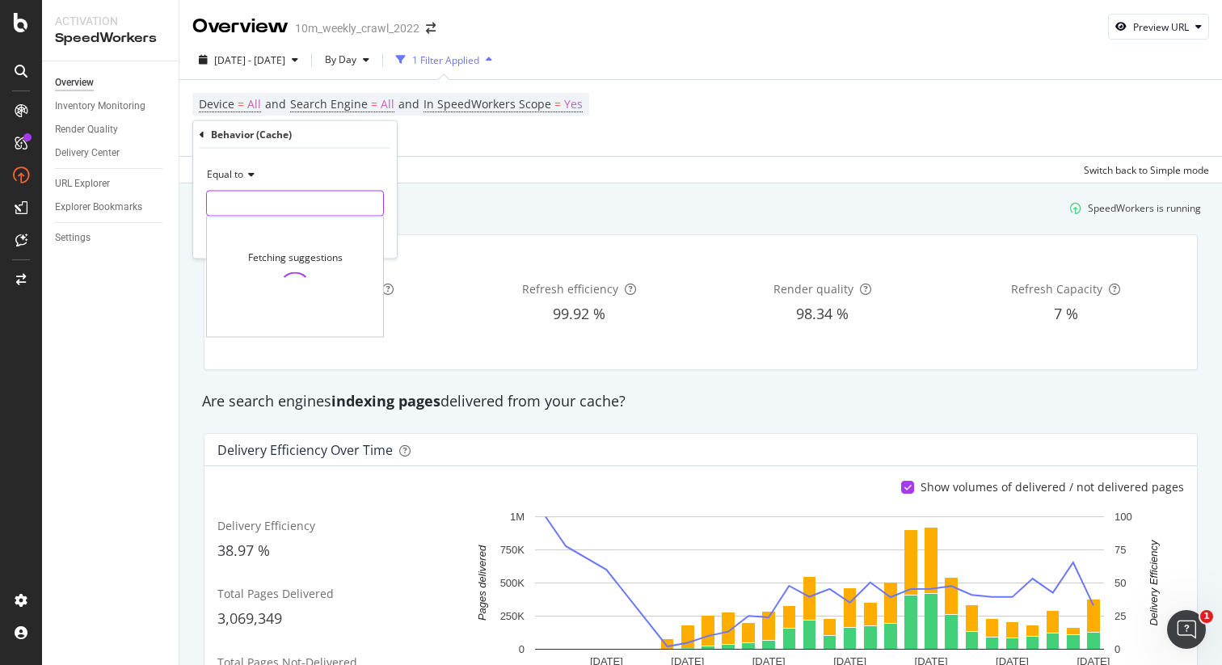
click at [246, 203] on input "text" at bounding box center [295, 204] width 176 height 26
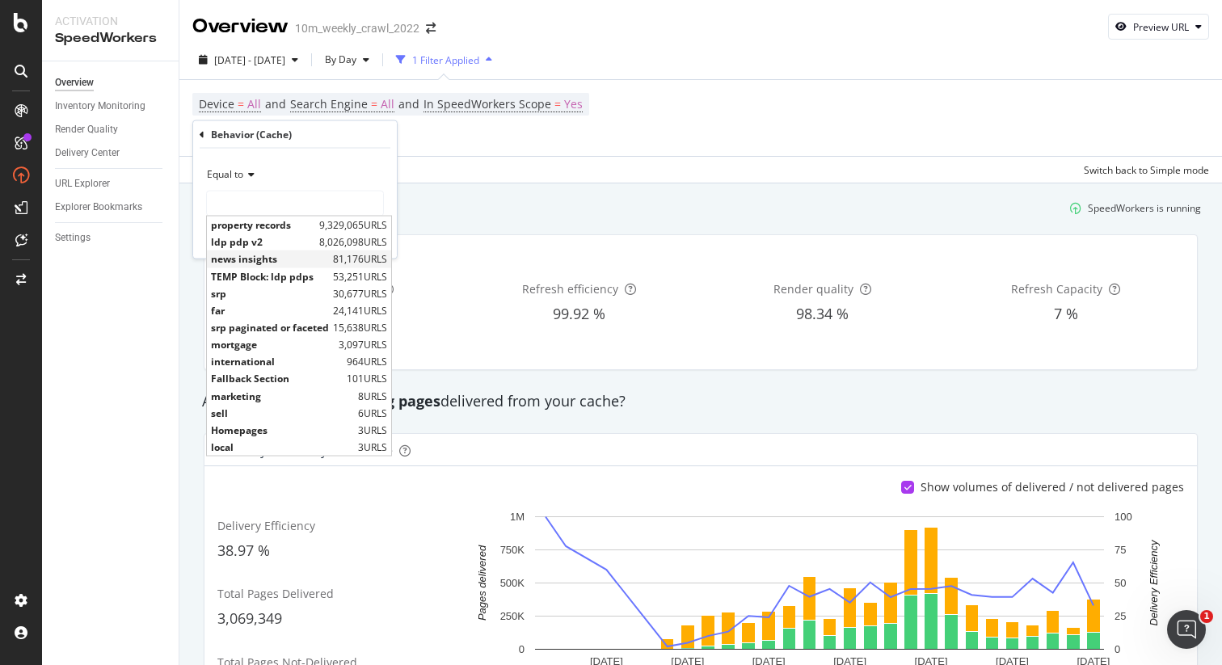
click at [267, 259] on span "news insights" at bounding box center [270, 259] width 118 height 14
type input "news insights"
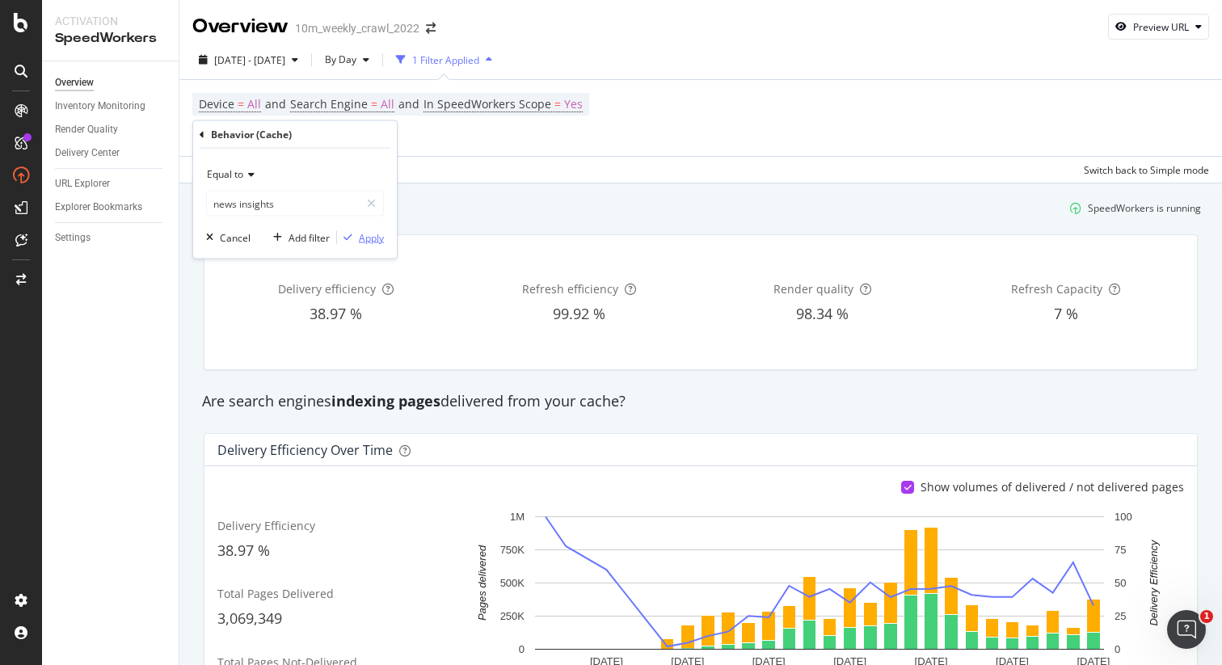
click at [373, 236] on div "Apply" at bounding box center [371, 237] width 25 height 14
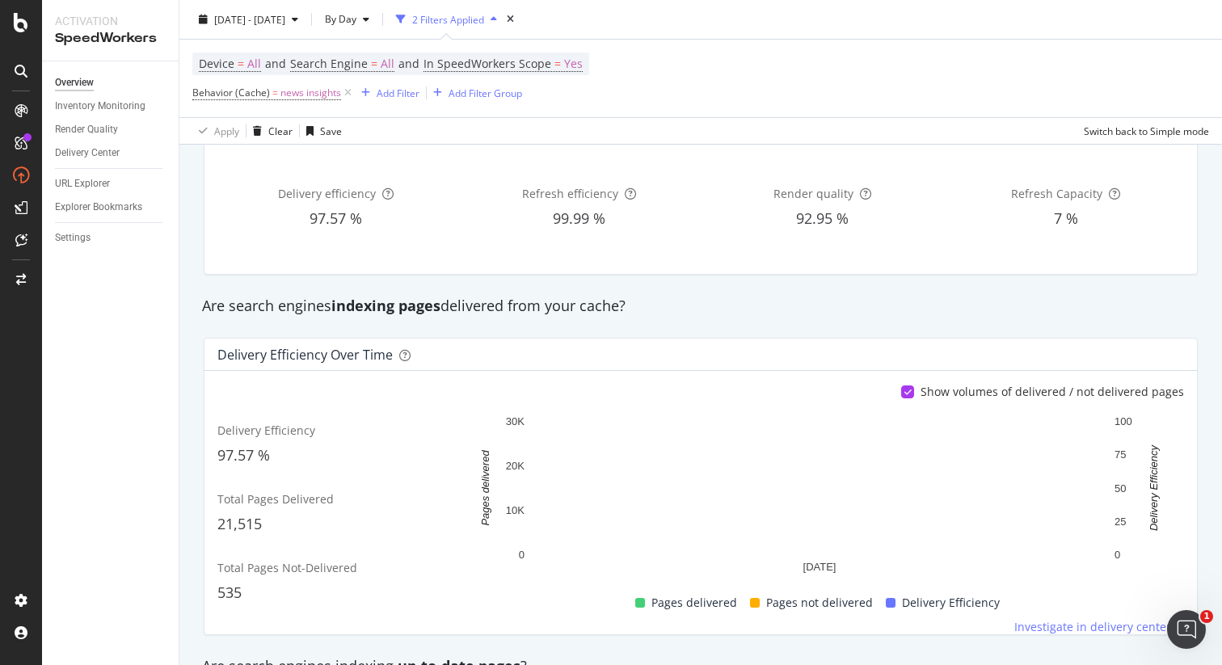
scroll to position [99, 0]
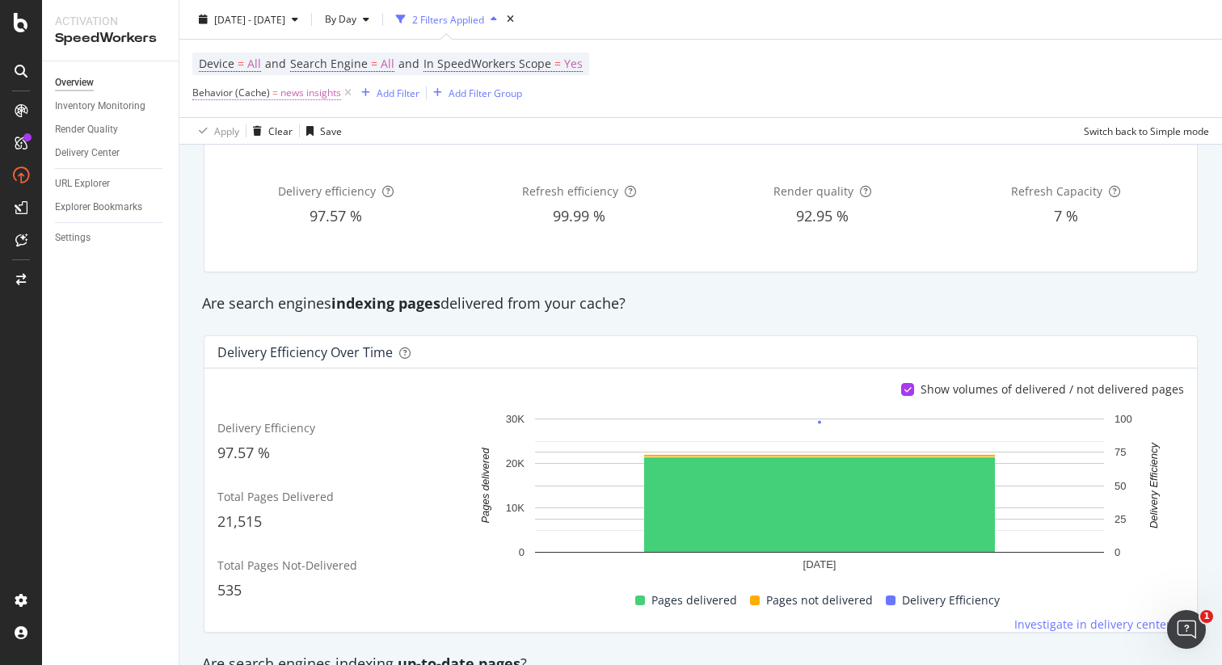
click at [222, 95] on span "Behavior (Cache)" at bounding box center [231, 93] width 78 height 14
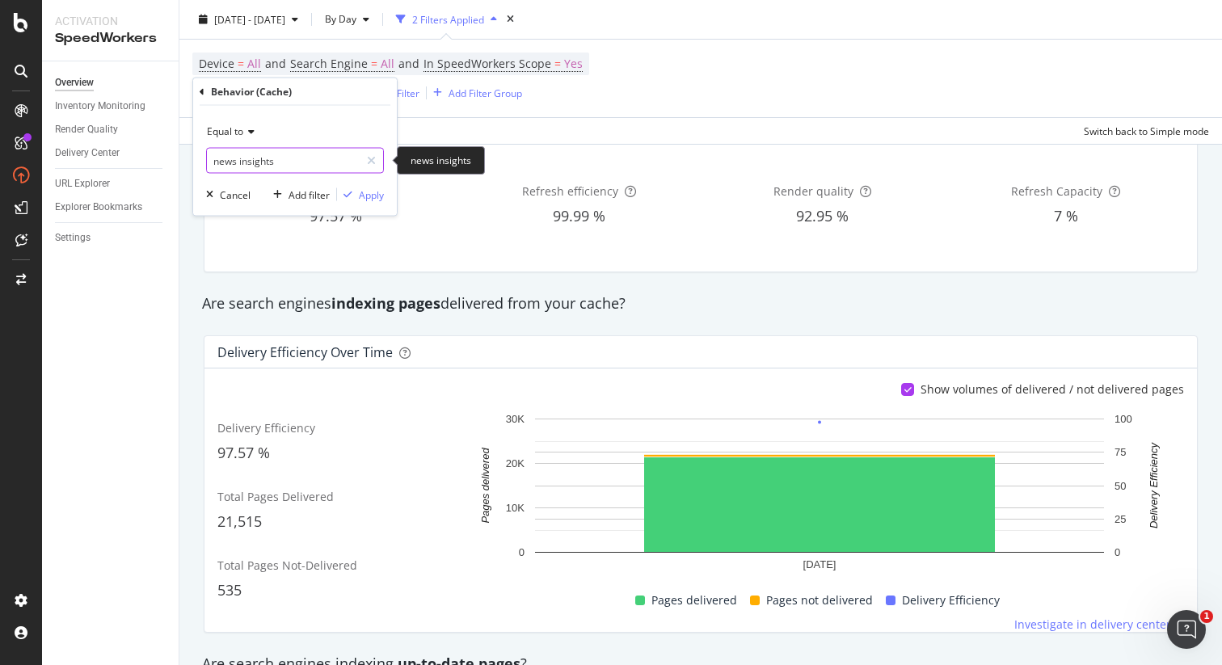
click at [253, 159] on input "news insights" at bounding box center [283, 161] width 153 height 26
click at [367, 163] on icon at bounding box center [371, 160] width 9 height 11
click at [293, 163] on input "text" at bounding box center [295, 161] width 176 height 26
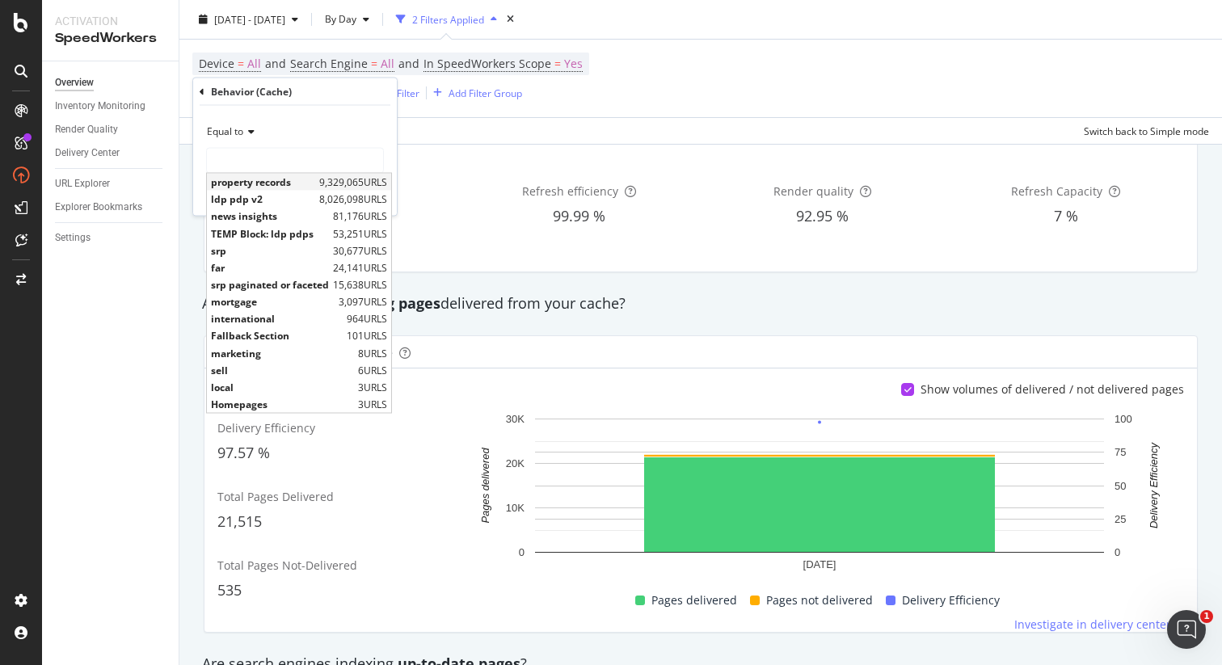
click at [289, 185] on span "property records" at bounding box center [263, 182] width 104 height 14
type input "property records"
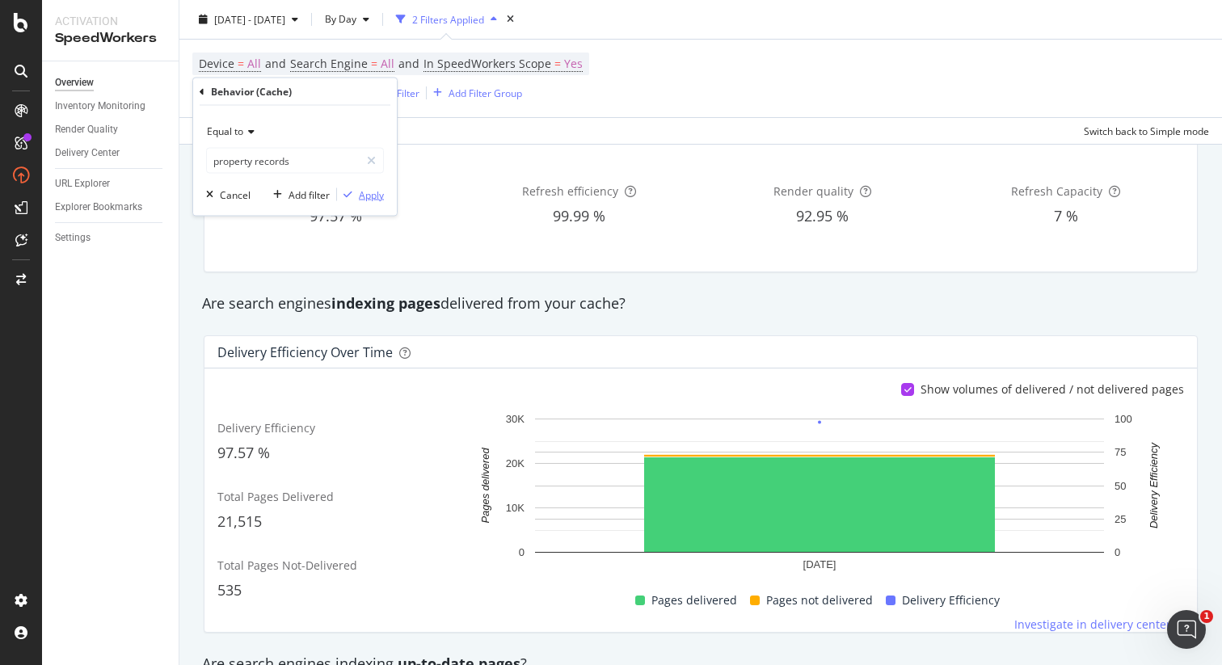
click at [364, 192] on div "Apply" at bounding box center [371, 194] width 25 height 14
